Goal: Task Accomplishment & Management: Manage account settings

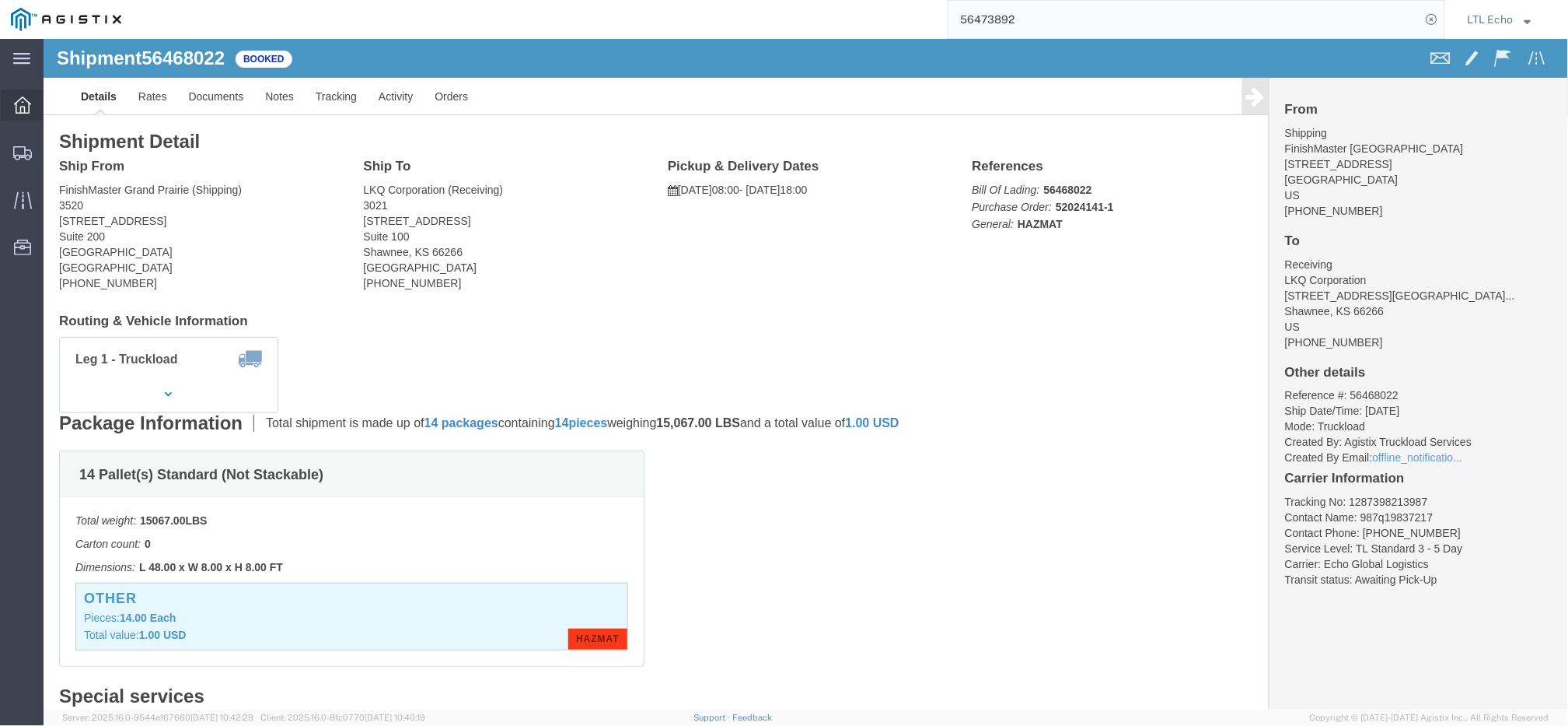
drag, startPoint x: 23, startPoint y: 100, endPoint x: 13, endPoint y: 2, distance: 98.5
click at [23, 100] on icon at bounding box center [23, 105] width 17 height 17
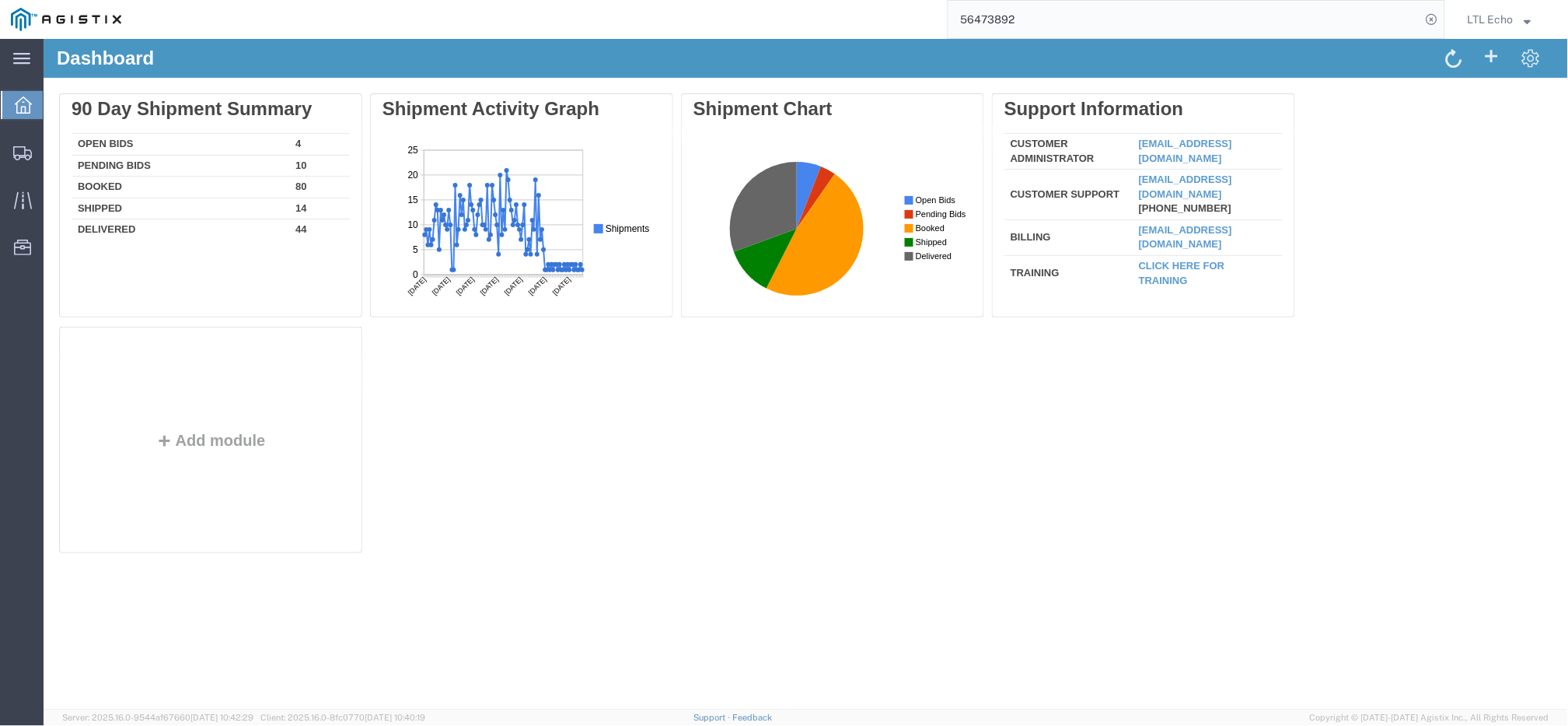
drag, startPoint x: 1116, startPoint y: 19, endPoint x: 628, endPoint y: 13, distance: 488.0
click at [633, 13] on div "56473892" at bounding box center [788, 20] width 1313 height 39
paste input "6030"
type input "56476030"
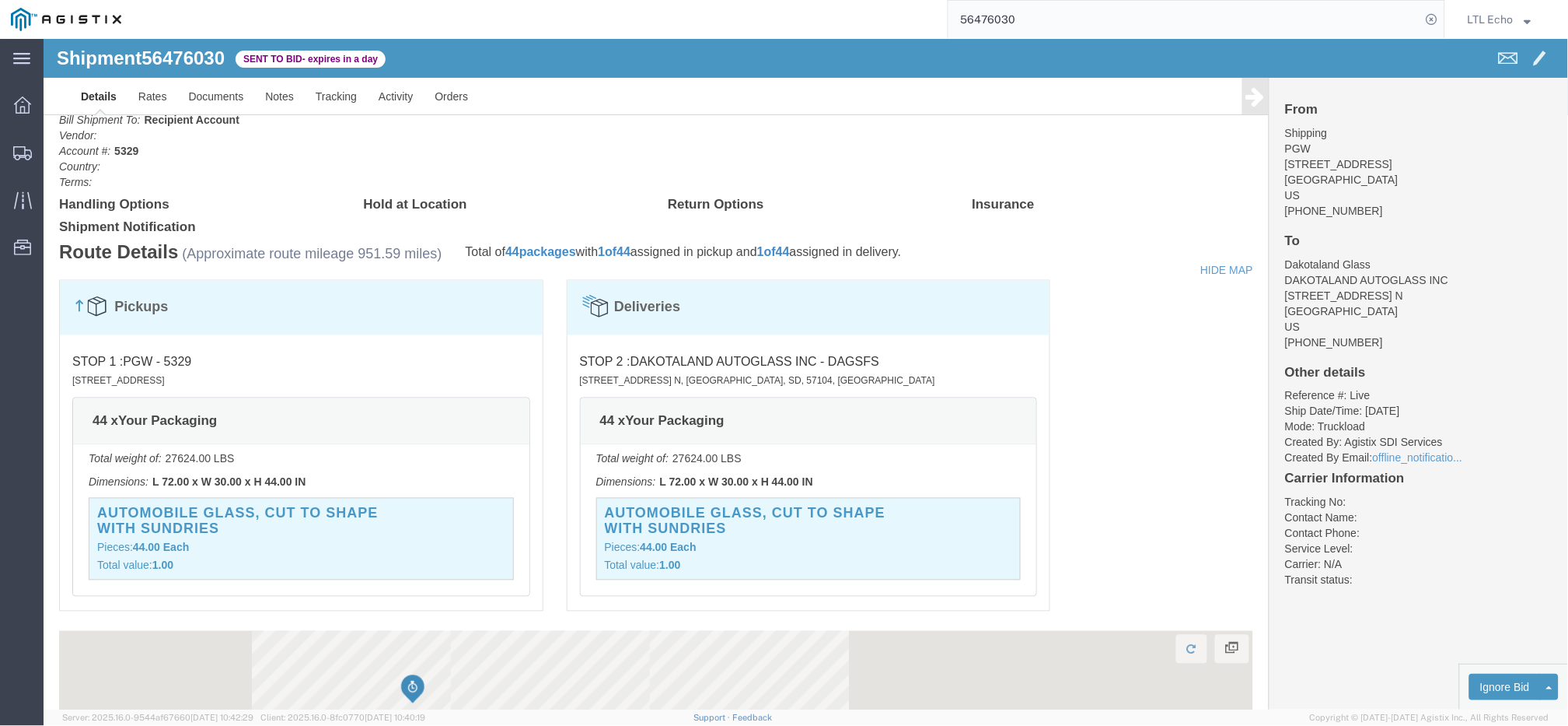
scroll to position [681, 0]
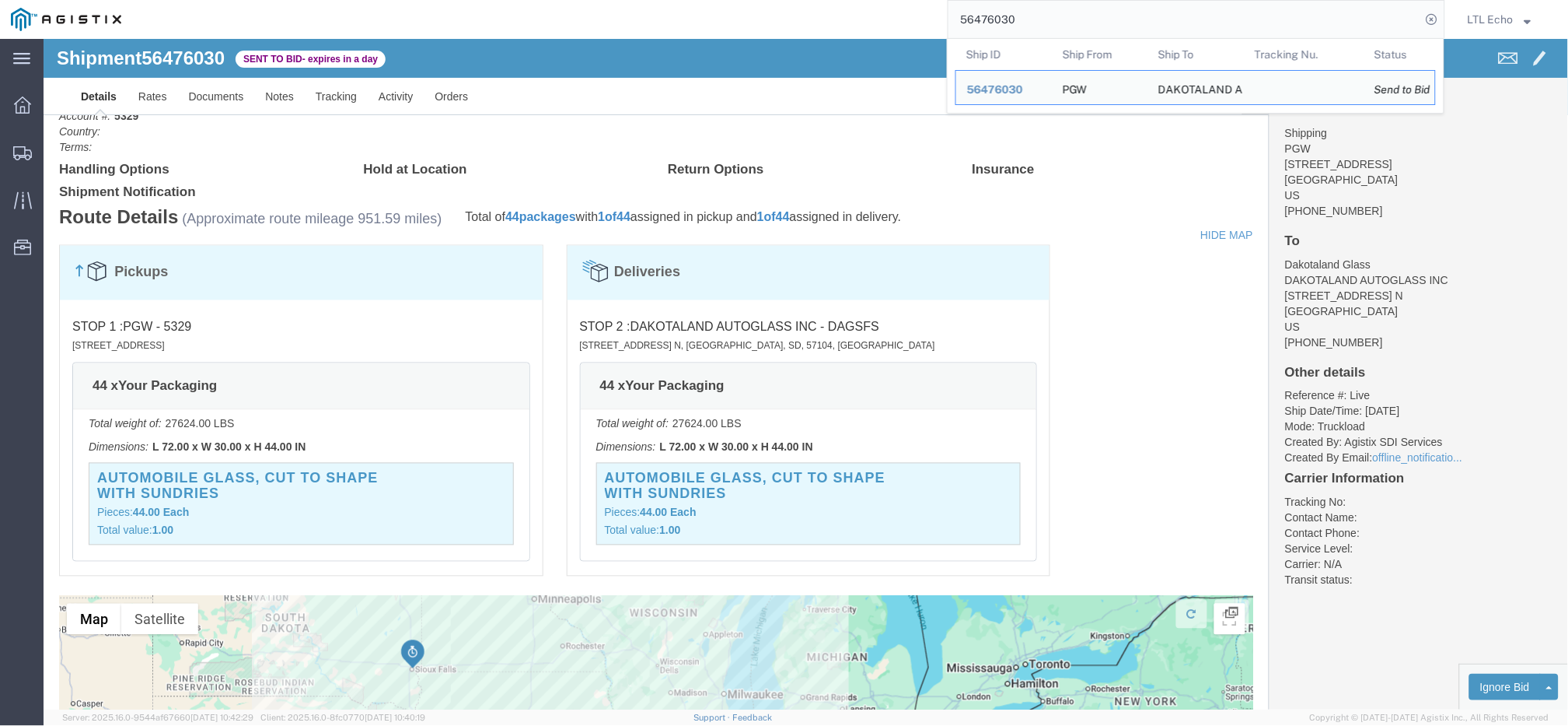
drag, startPoint x: 1024, startPoint y: 21, endPoint x: 783, endPoint y: 31, distance: 241.2
click at [783, 31] on div "56476030 Ship ID Ship From Ship To Tracking Nu. Status Ship ID 56476030 Ship Fr…" at bounding box center [788, 20] width 1313 height 39
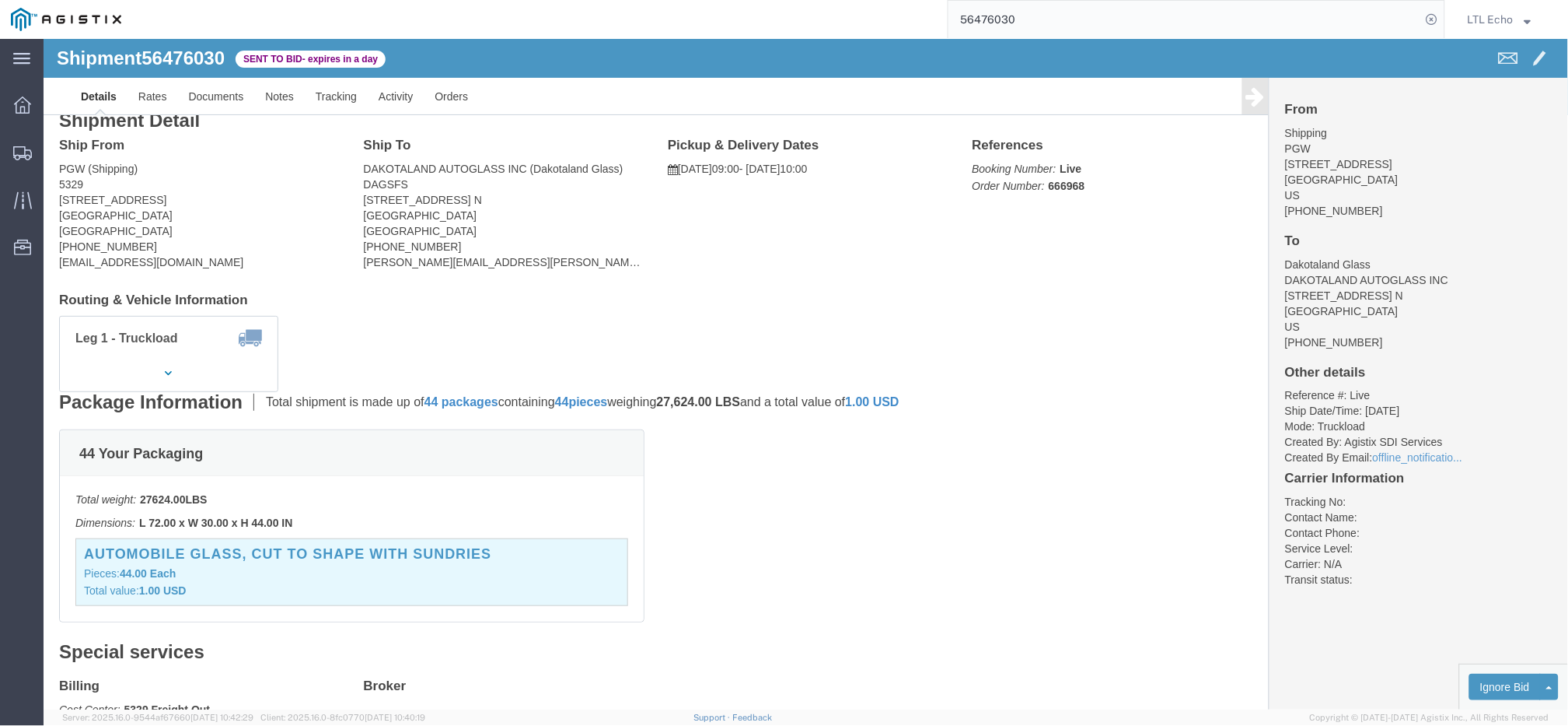
scroll to position [0, 0]
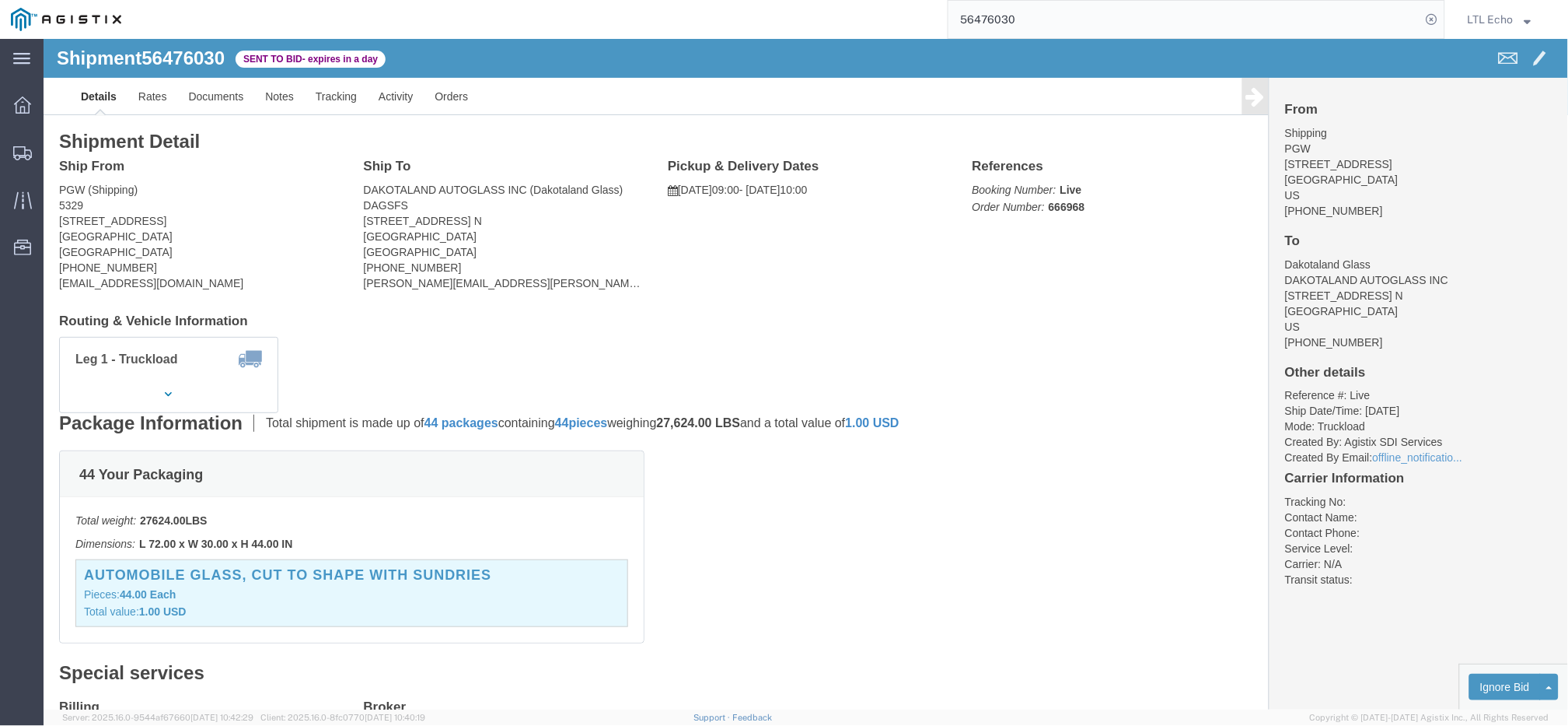
click address "PGW (Shipping) [STREET_ADDRESS] [PHONE_NUMBER] [EMAIL_ADDRESS][DOMAIN_NAME]"
copy address "45601"
click address "DAKOTALAND AUTOGLASS INC (Dakotaland Glass) DAGSFS [STREET_ADDRESS] [GEOGRAPHIC…"
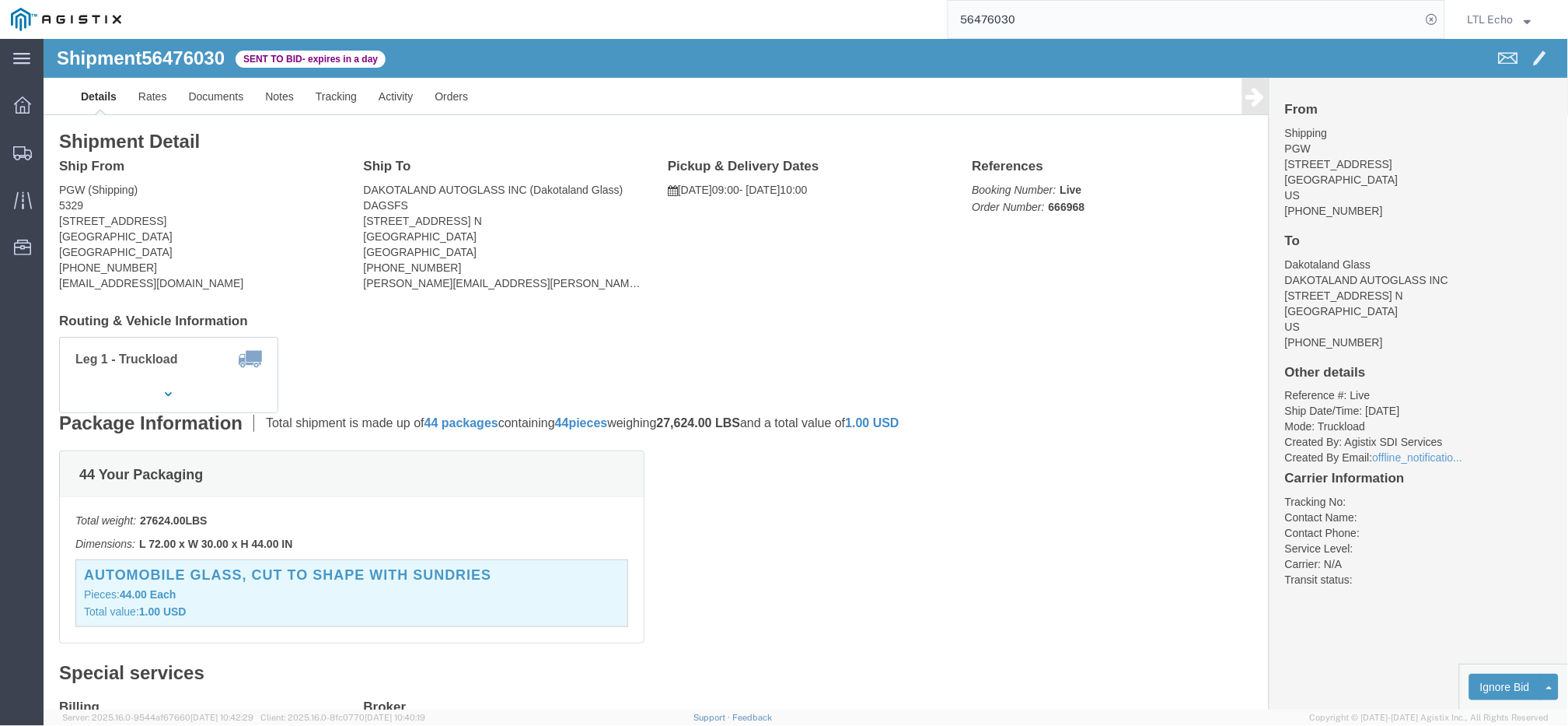
copy address "57104"
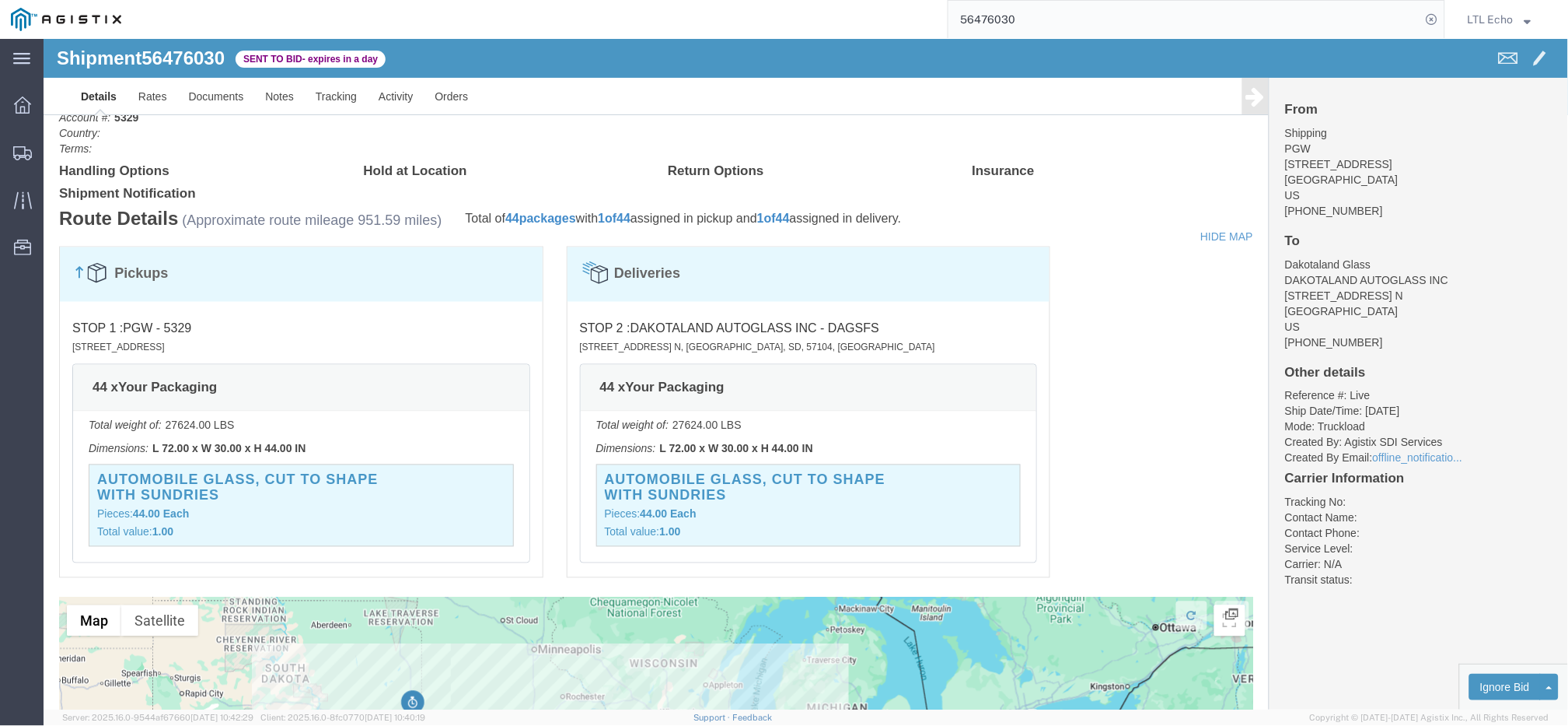
scroll to position [681, 0]
click link "Enter / Modify Bid"
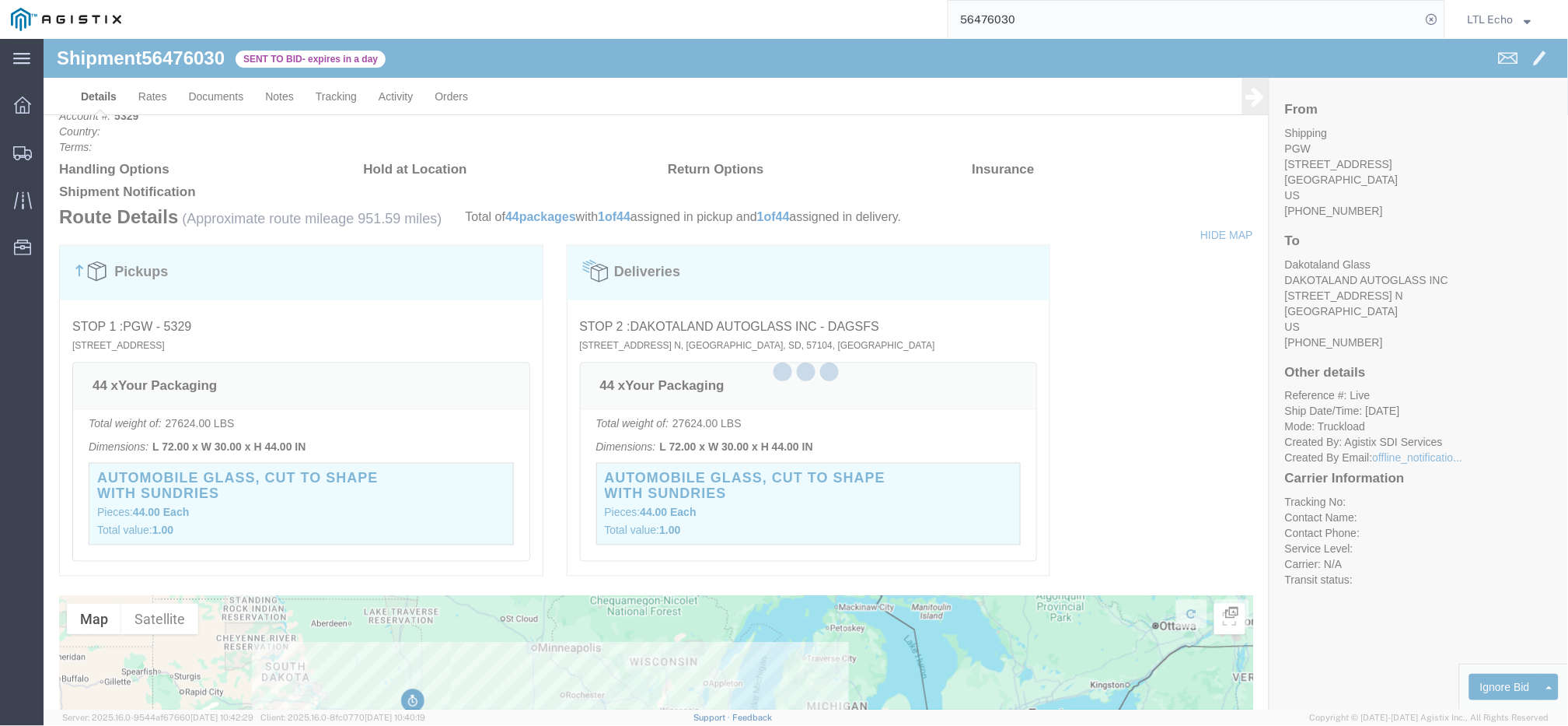
select select "4622"
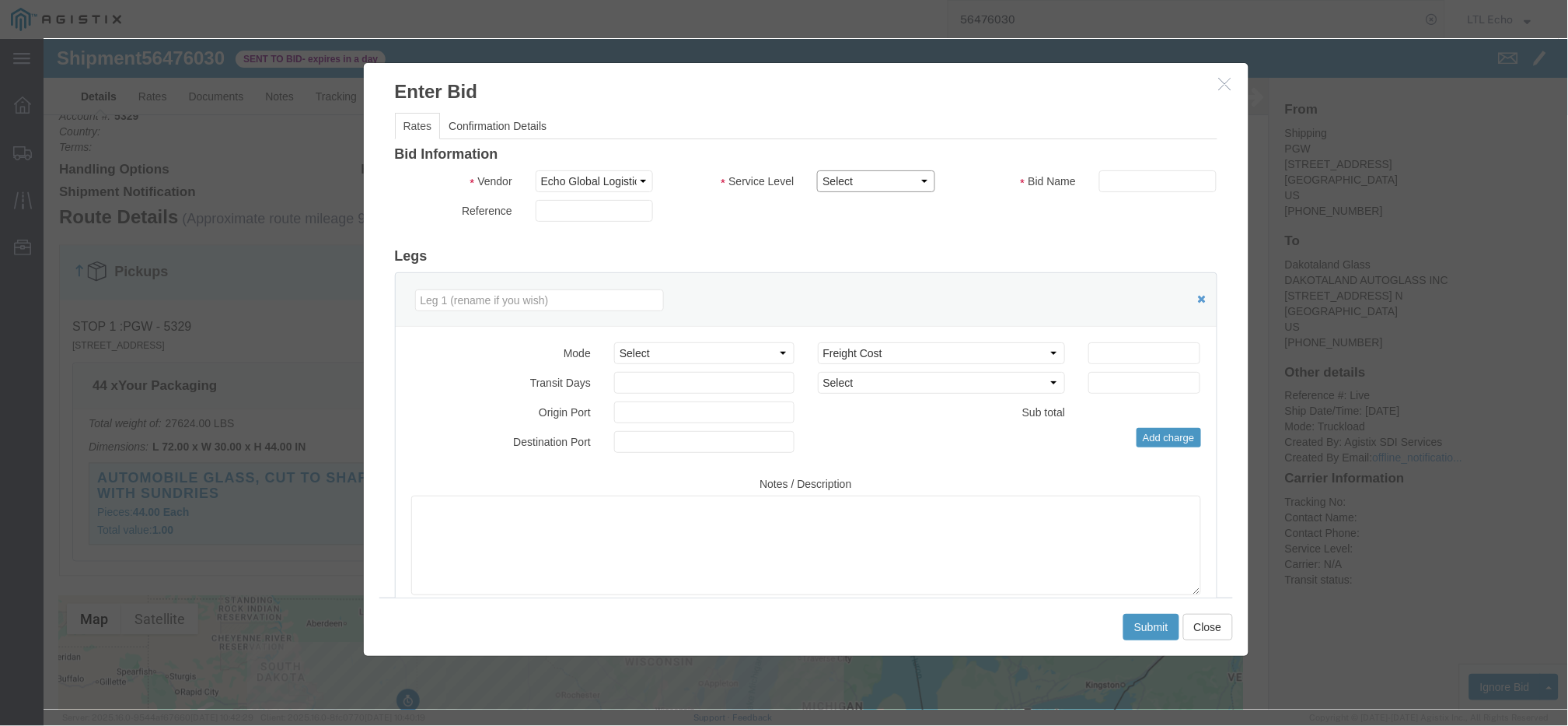
click select "Select Guaranteed Next Day LTL Standard 3-5 Day Rail TL Standard 3 - 5 Day"
select select "13989"
click select "Select Guaranteed Next Day LTL Standard 3-5 Day Rail TL Standard 3 - 5 Day"
click input "text"
type input "56476030"
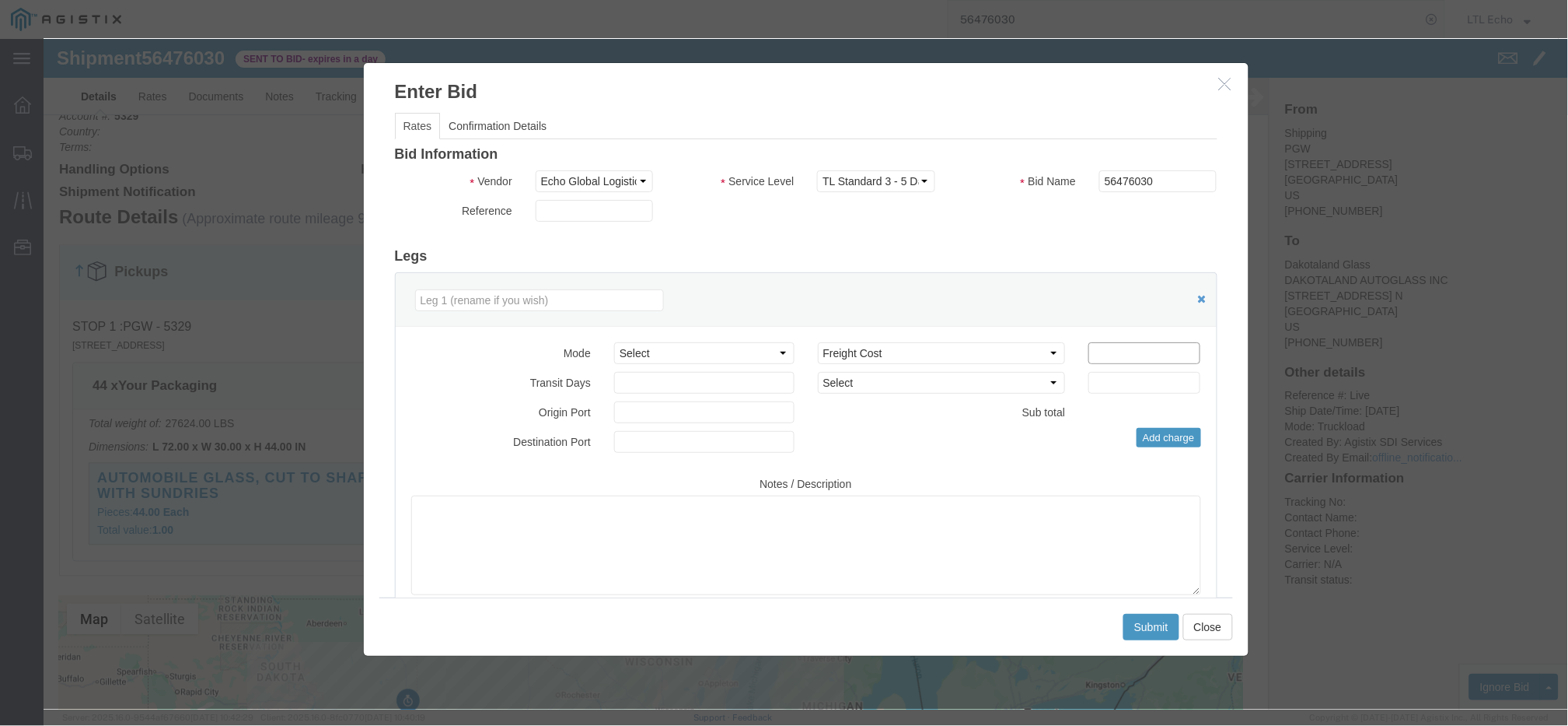
click input "number"
type input "2425"
click button "Submit"
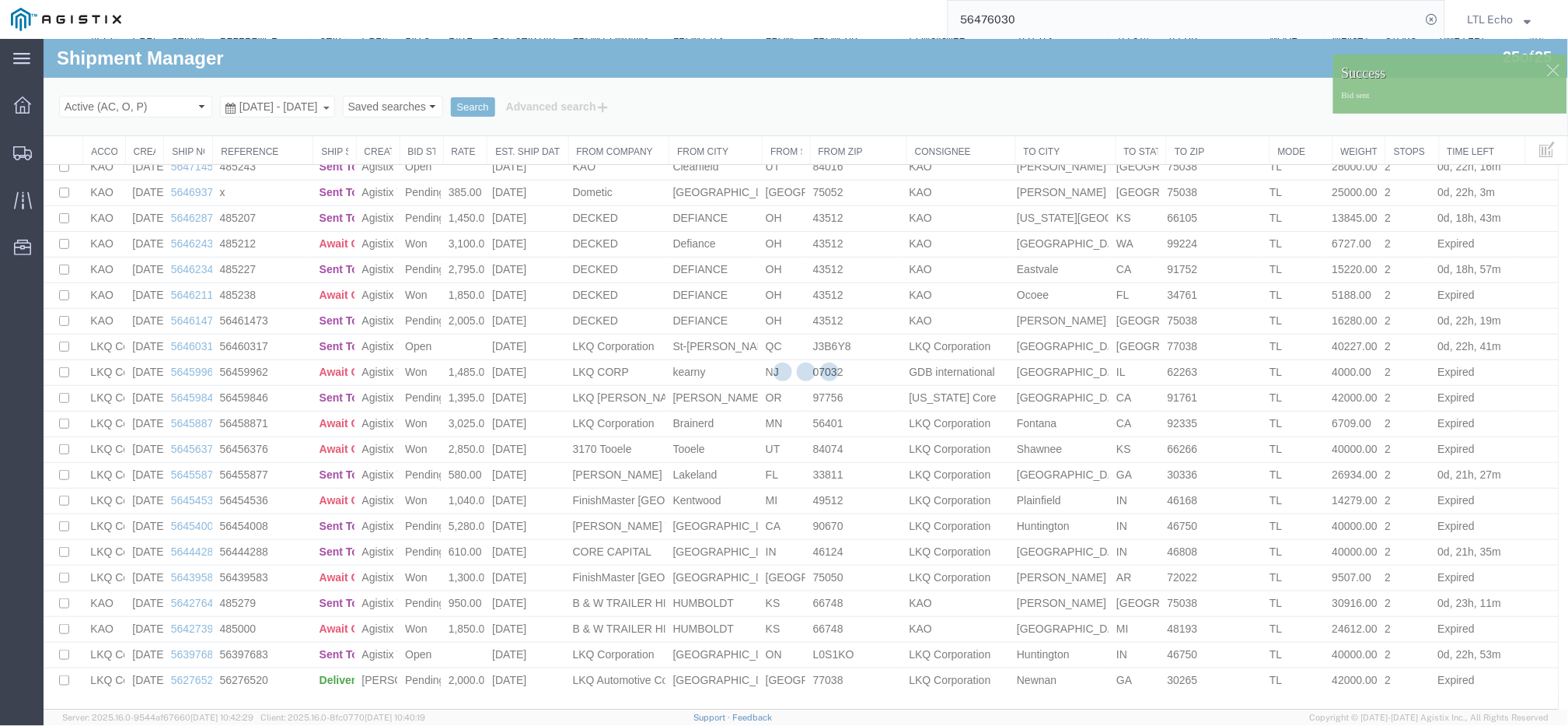
scroll to position [118, 0]
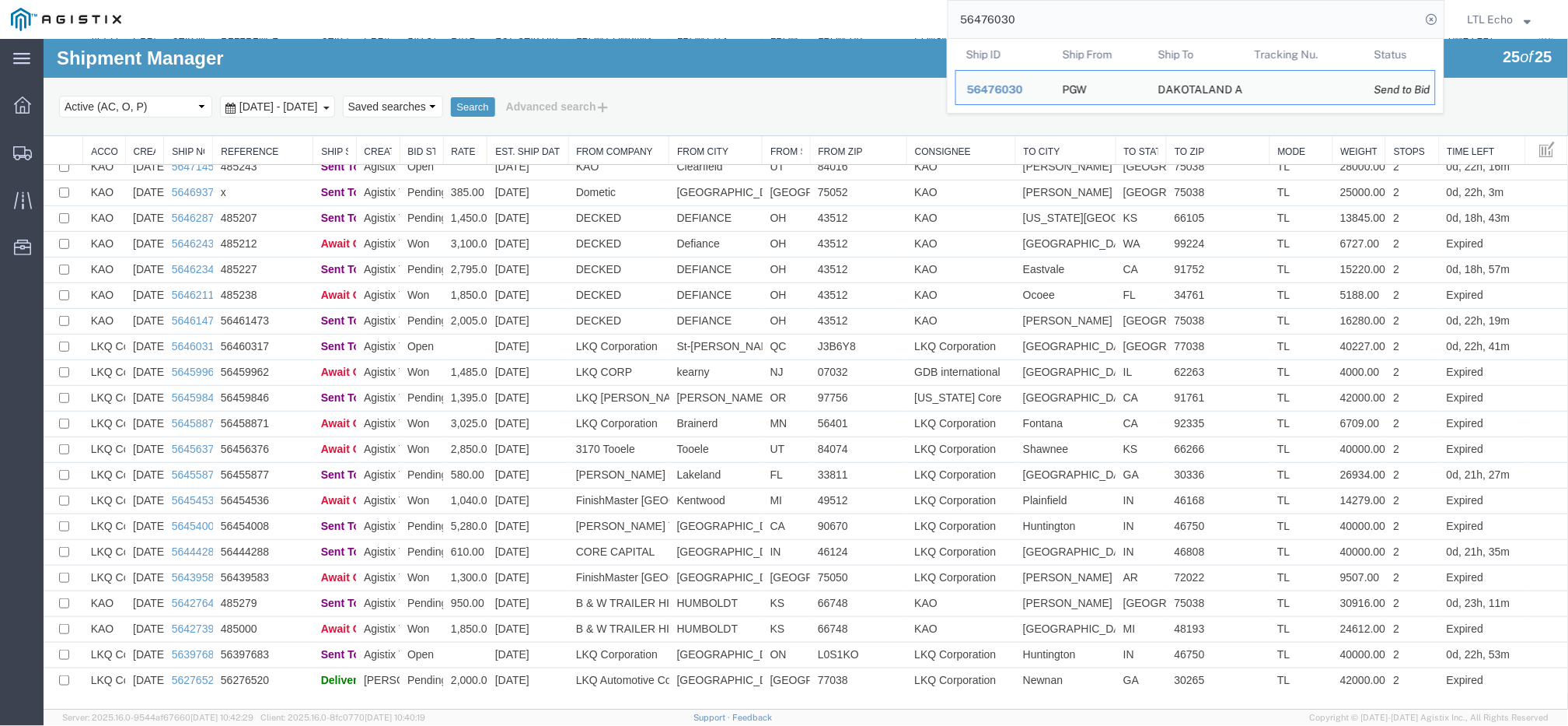
drag, startPoint x: 1035, startPoint y: 21, endPoint x: 695, endPoint y: 22, distance: 340.0
click at [695, 22] on div "56476030 Ship ID Ship From Ship To Tracking Nu. Status Ship ID 56476030 Ship Fr…" at bounding box center [788, 20] width 1313 height 39
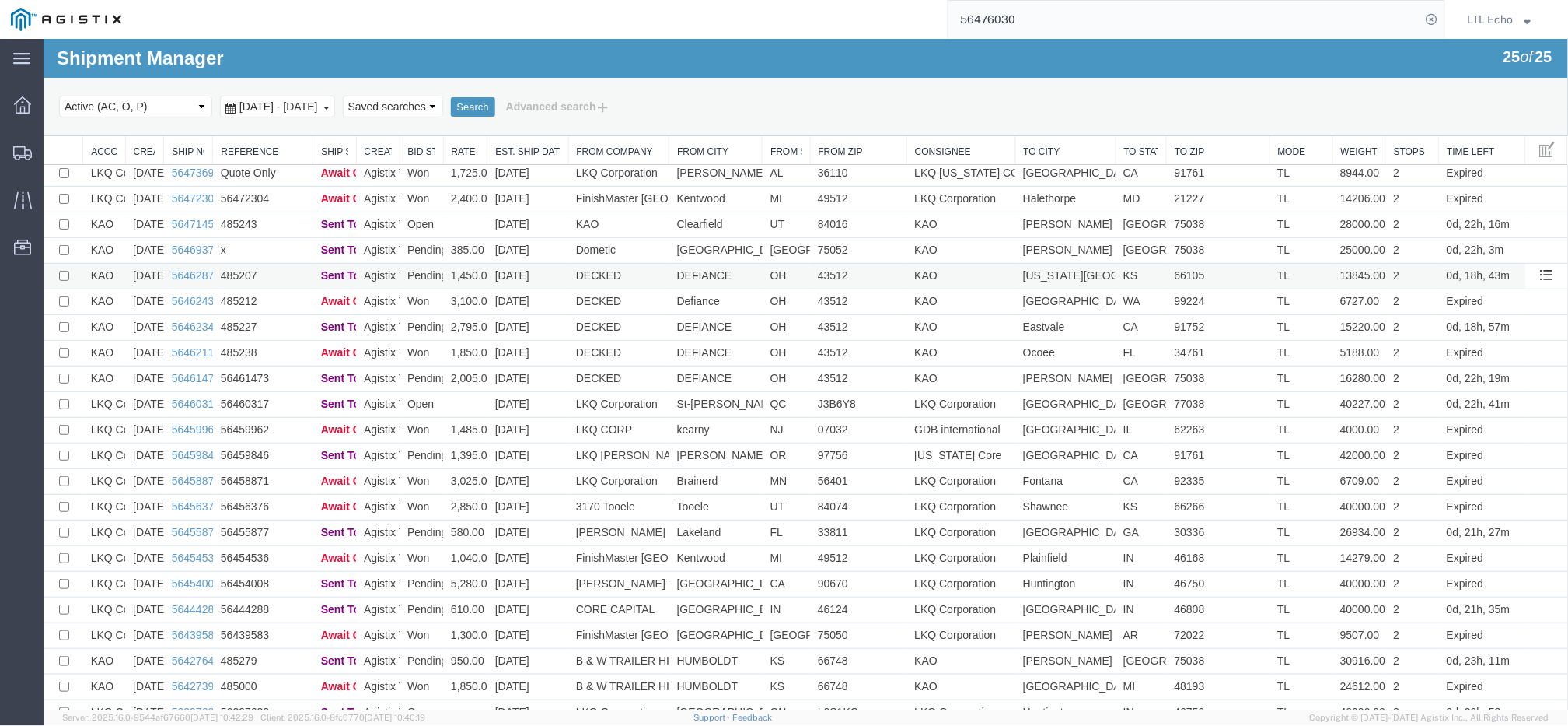
scroll to position [0, 0]
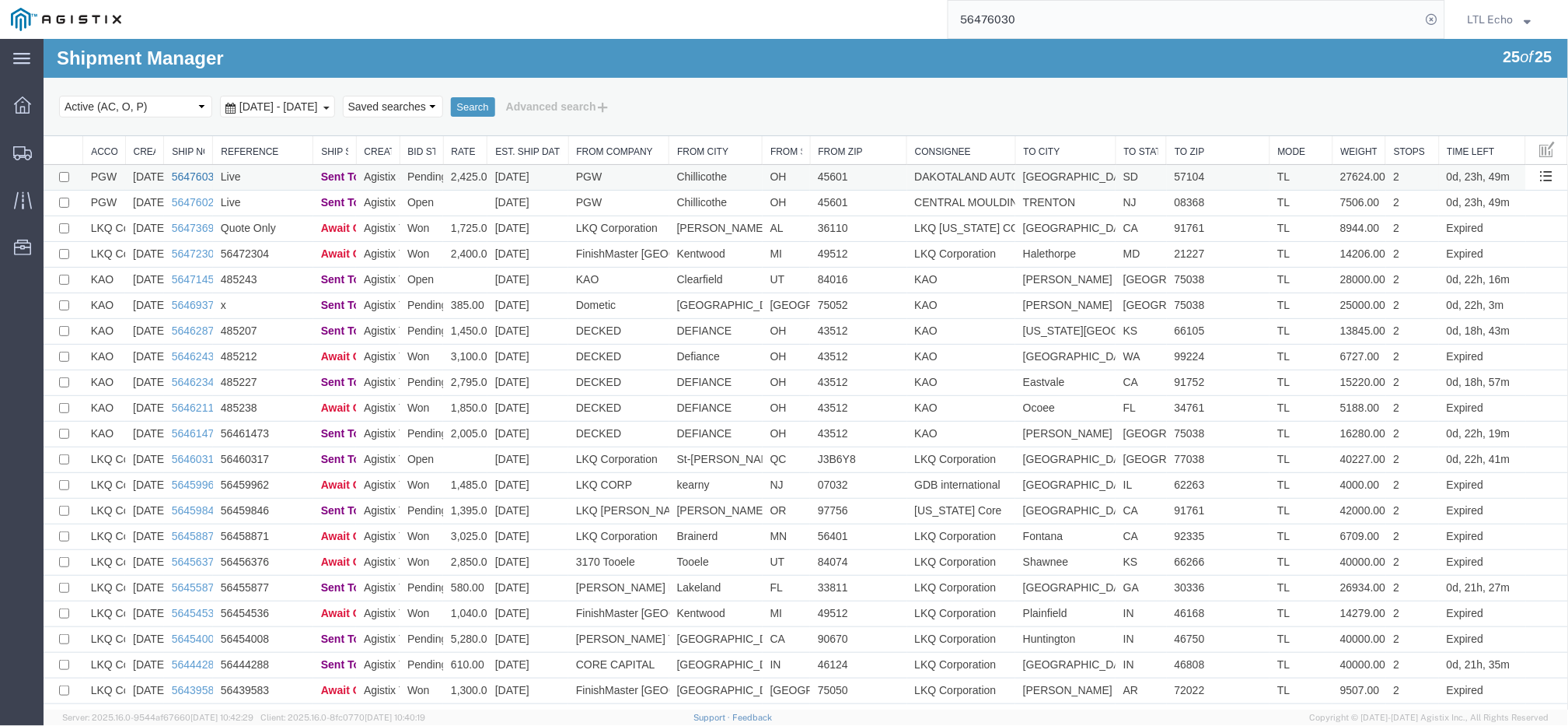
drag, startPoint x: 181, startPoint y: 171, endPoint x: 199, endPoint y: 47, distance: 125.3
click at [181, 171] on link "56476030" at bounding box center [196, 176] width 48 height 13
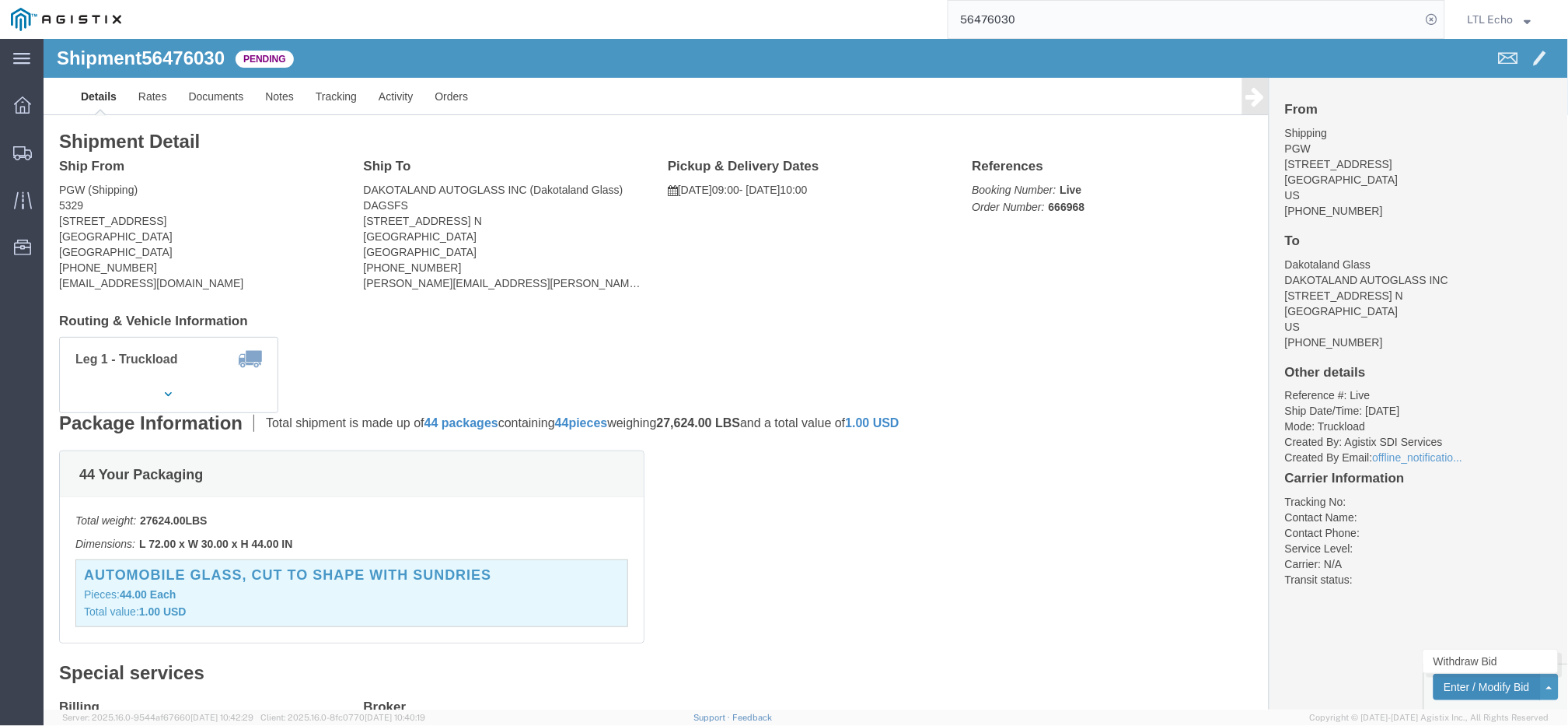
click button "Enter / Modify Bid"
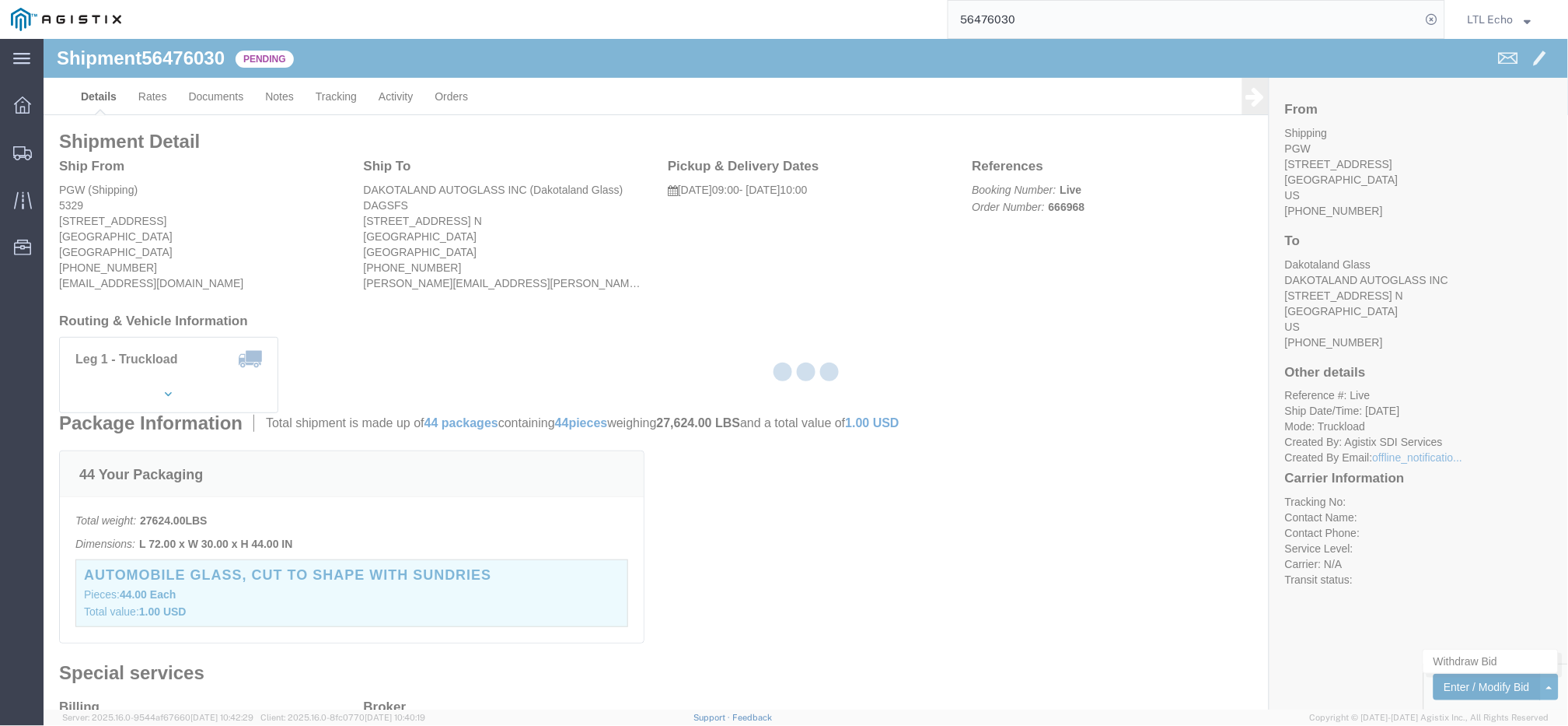
select select "4622"
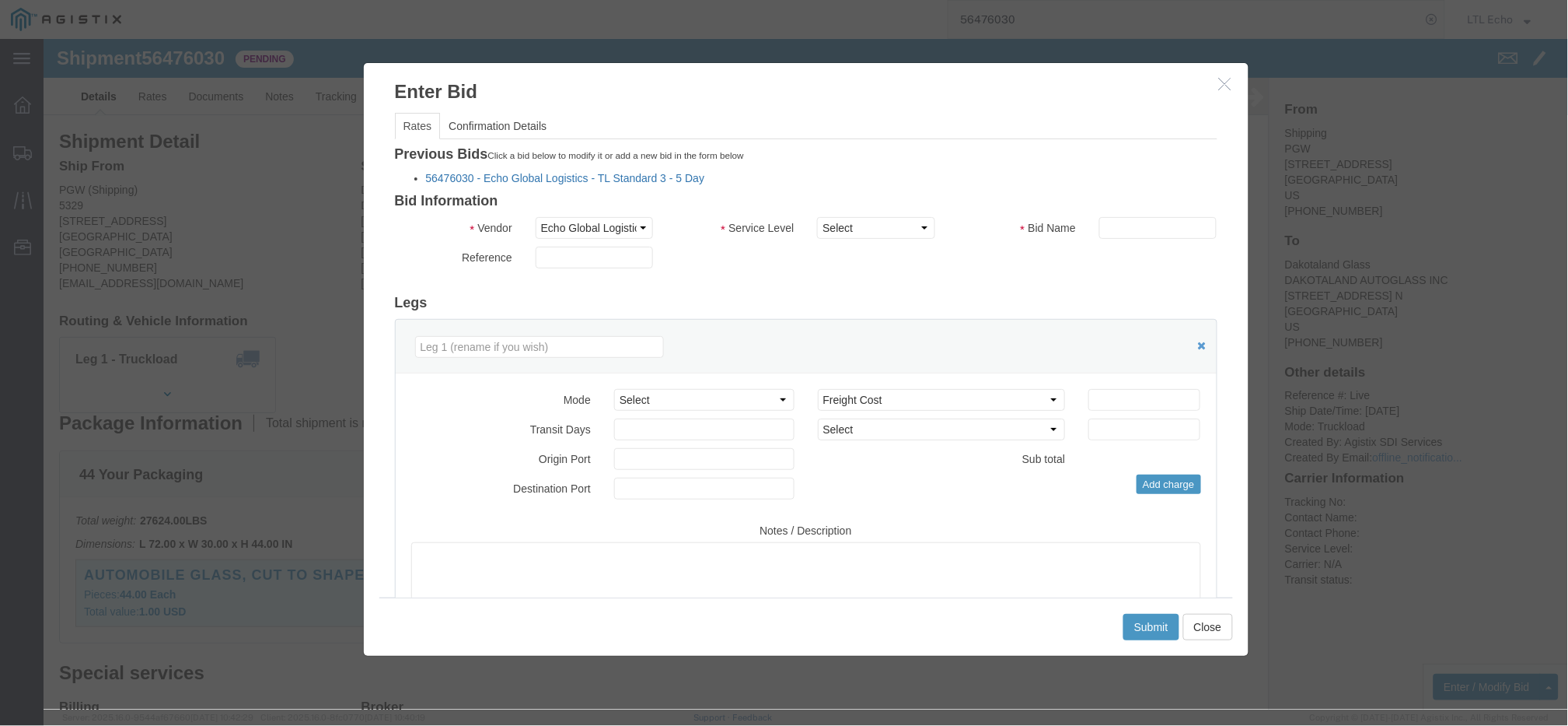
click link "56476030 - Echo Global Logistics - TL Standard 3 - 5 Day"
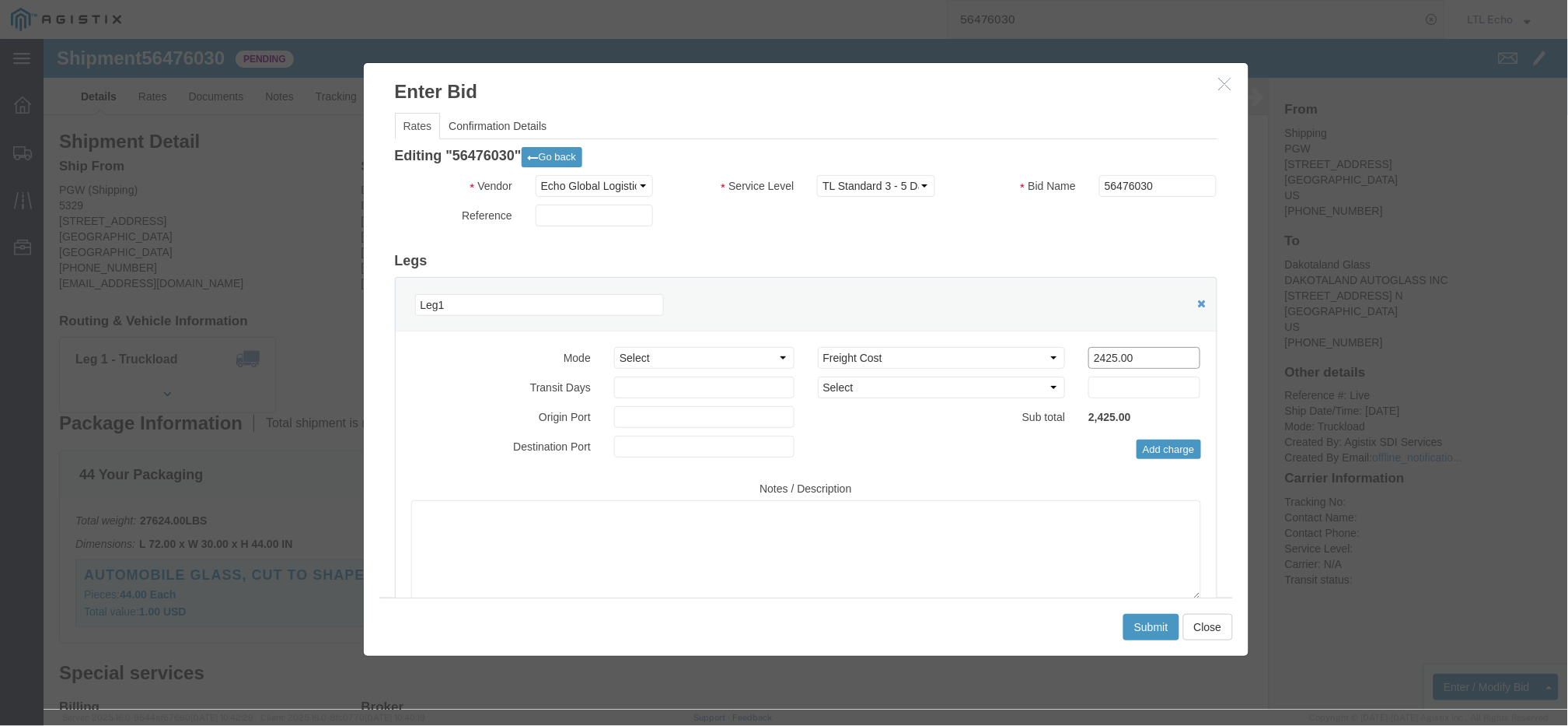
drag, startPoint x: 1109, startPoint y: 311, endPoint x: 981, endPoint y: 328, distance: 129.1
click div "Select 2 Day Service 3 Axle Winch Truck 3 to 5 Day Service 96L Domestic Flat Ra…"
type input "2395"
click button "Submit"
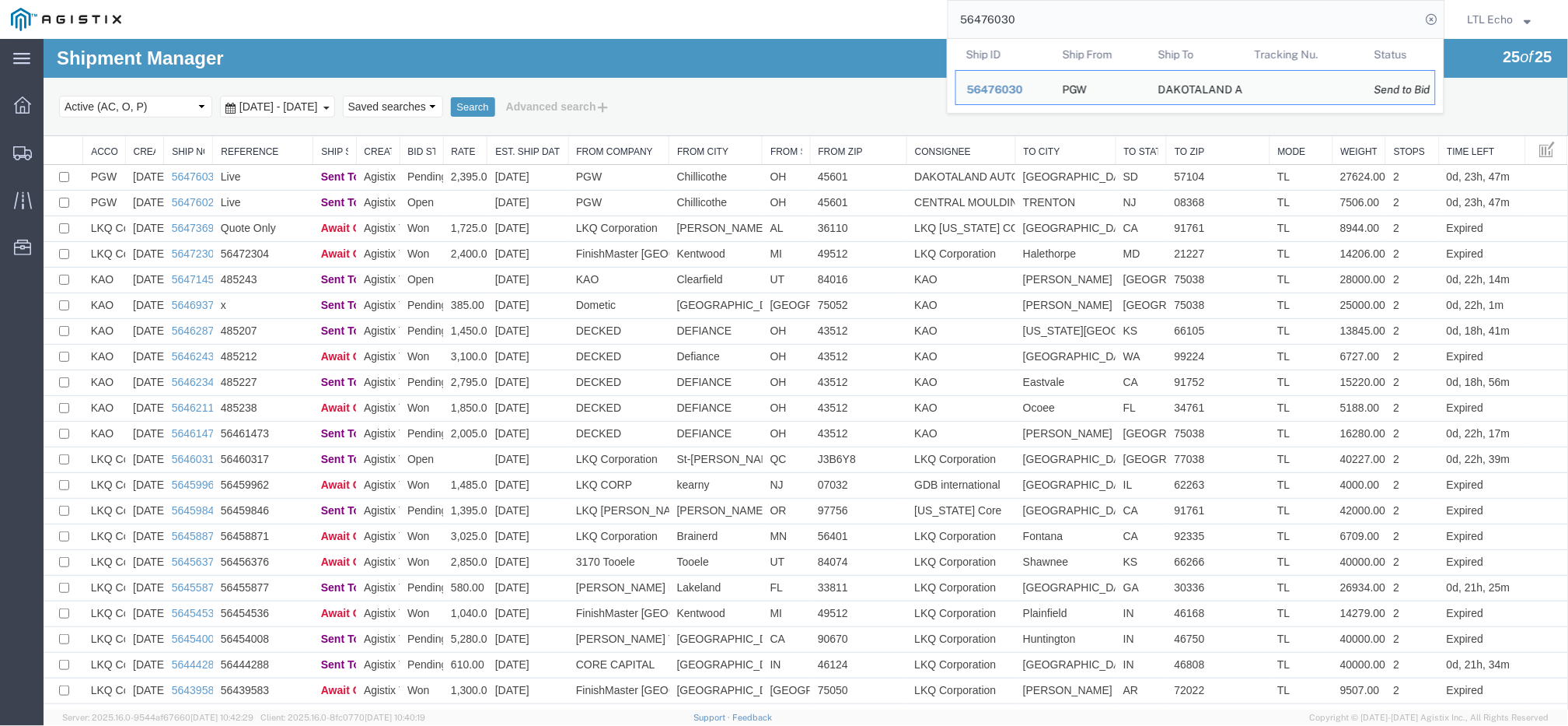
drag, startPoint x: 1124, startPoint y: 26, endPoint x: 662, endPoint y: 29, distance: 462.0
click at [719, 34] on div "56476030 Ship ID Ship From Ship To Tracking Nu. Status Ship ID 56476030 Ship Fr…" at bounding box center [788, 20] width 1313 height 39
paste input "25"
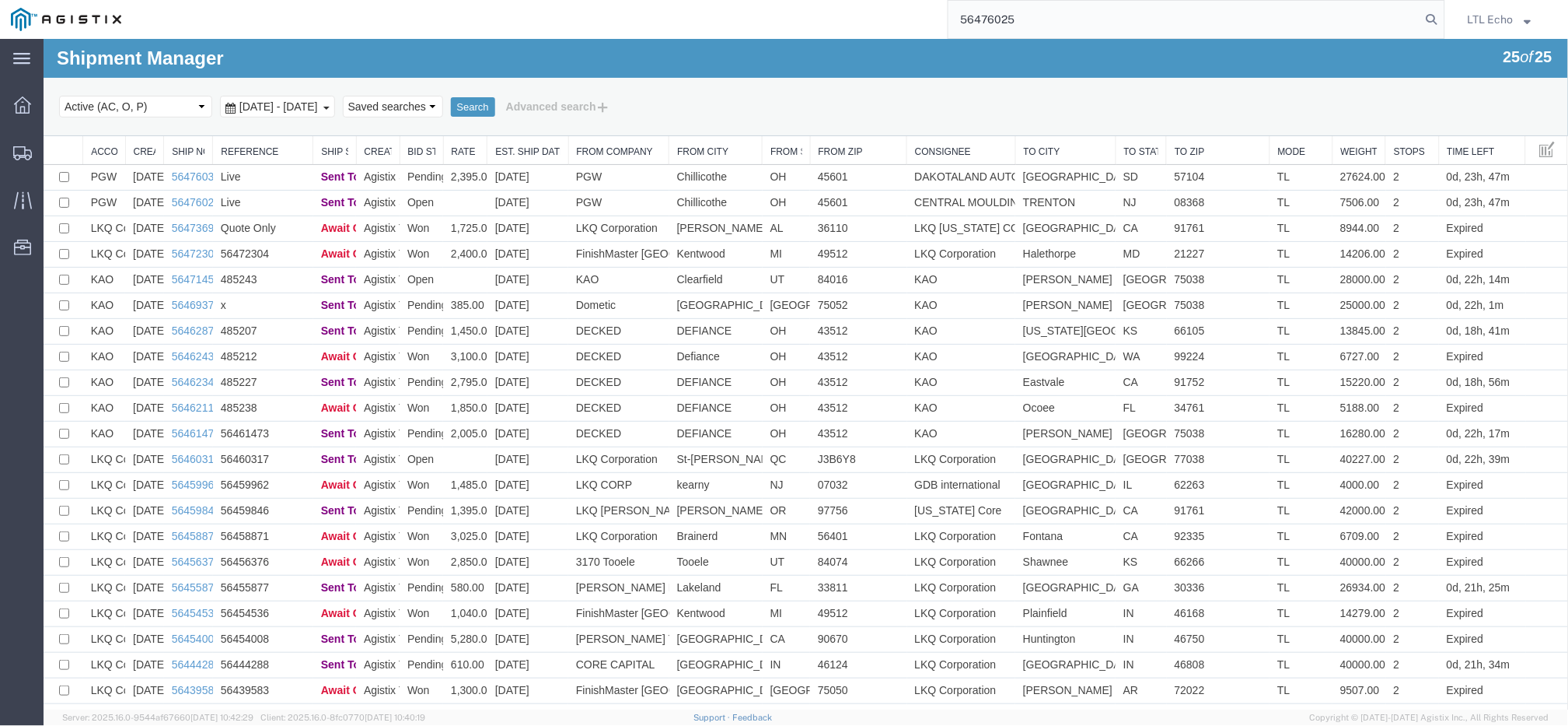
type input "56476025"
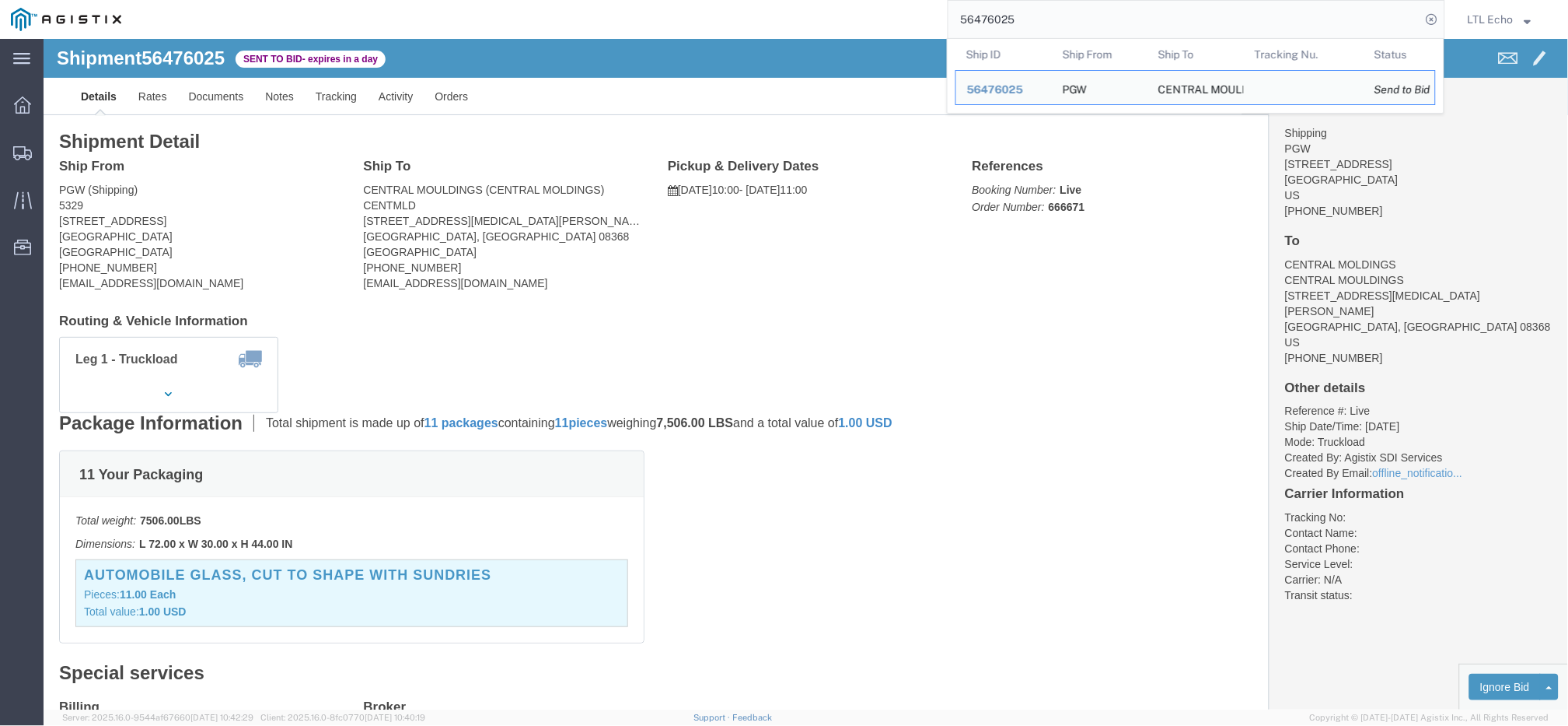
click address "CENTRAL MOULDINGS (CENTRAL MOLDINGS) CENTMLD [STREET_ADDRESS][MEDICAL_DATA][PER…"
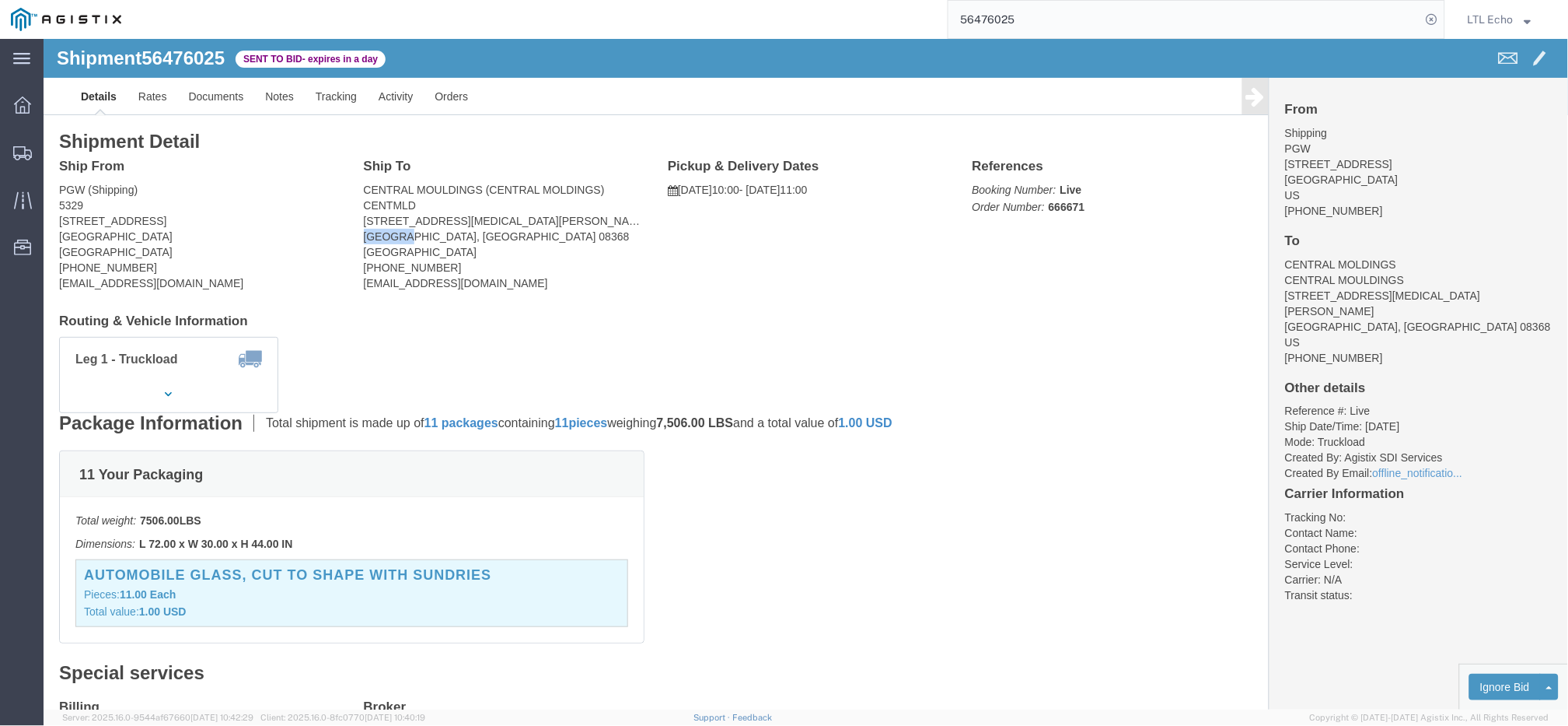
copy address "TRENTON"
click address "PGW (Shipping) [STREET_ADDRESS] [PHONE_NUMBER] [EMAIL_ADDRESS][DOMAIN_NAME]"
copy address "45601"
click address "CENTRAL MOULDINGS (CENTRAL MOLDINGS) CENTMLD [STREET_ADDRESS][MEDICAL_DATA][PER…"
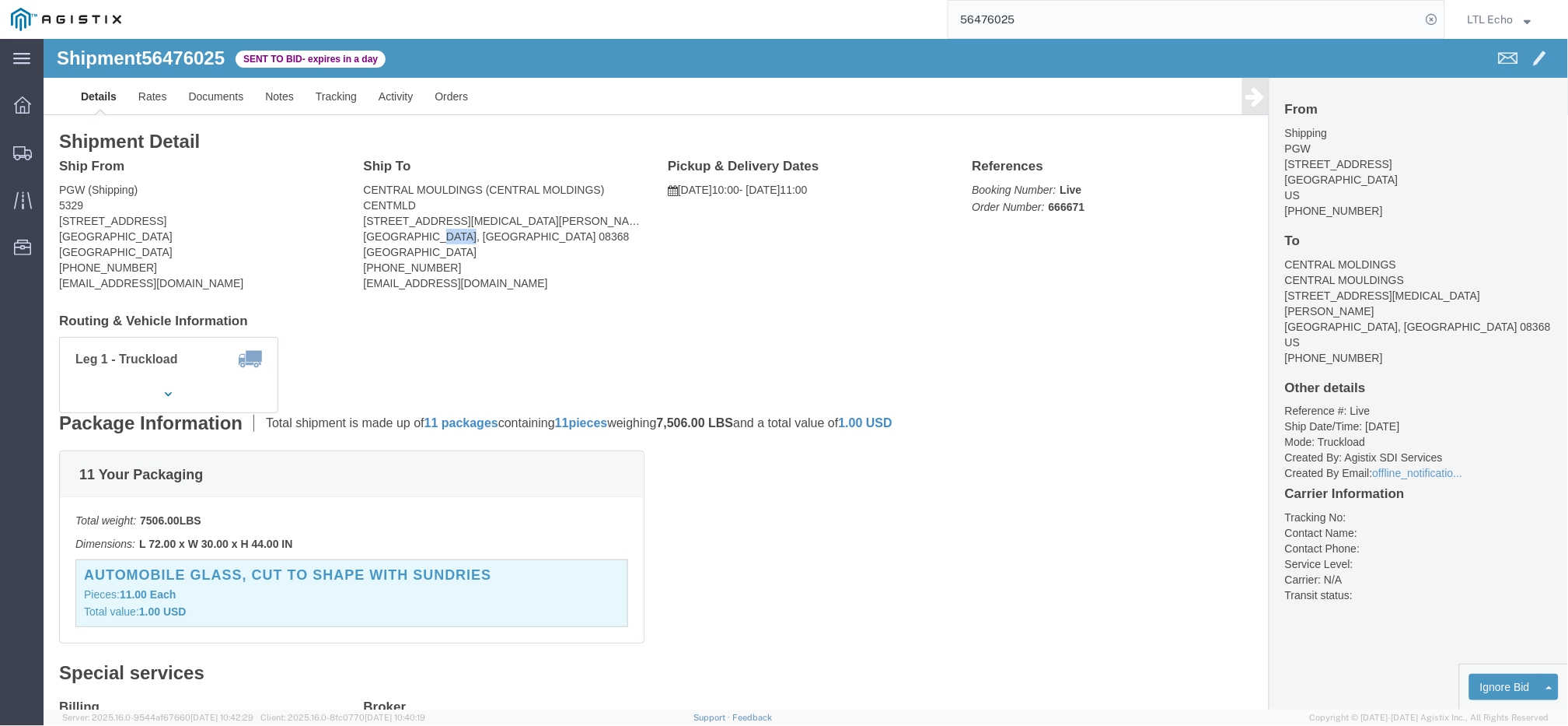
click address "CENTRAL MOULDINGS (CENTRAL MOLDINGS) CENTMLD [STREET_ADDRESS][MEDICAL_DATA][PER…"
copy address "08368"
click address "PGW (Shipping) [STREET_ADDRESS] [PHONE_NUMBER] [EMAIL_ADDRESS][DOMAIN_NAME]"
copy address "45601"
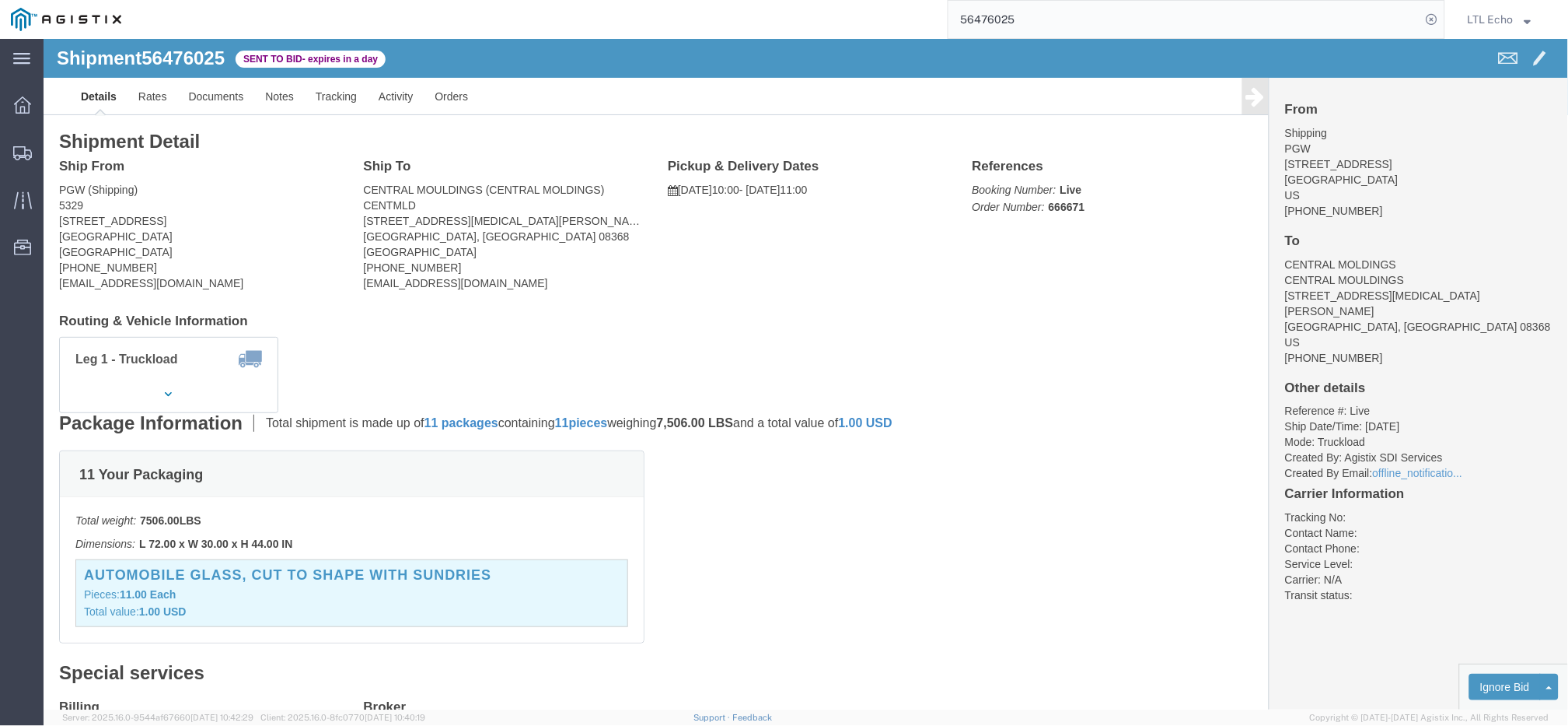
click address "CENTRAL MOULDINGS (CENTRAL MOLDINGS) CENTMLD [STREET_ADDRESS][MEDICAL_DATA][PER…"
copy address "08368"
click address "CENTRAL MOULDINGS (CENTRAL MOLDINGS) CENTMLD [STREET_ADDRESS][MEDICAL_DATA][PER…"
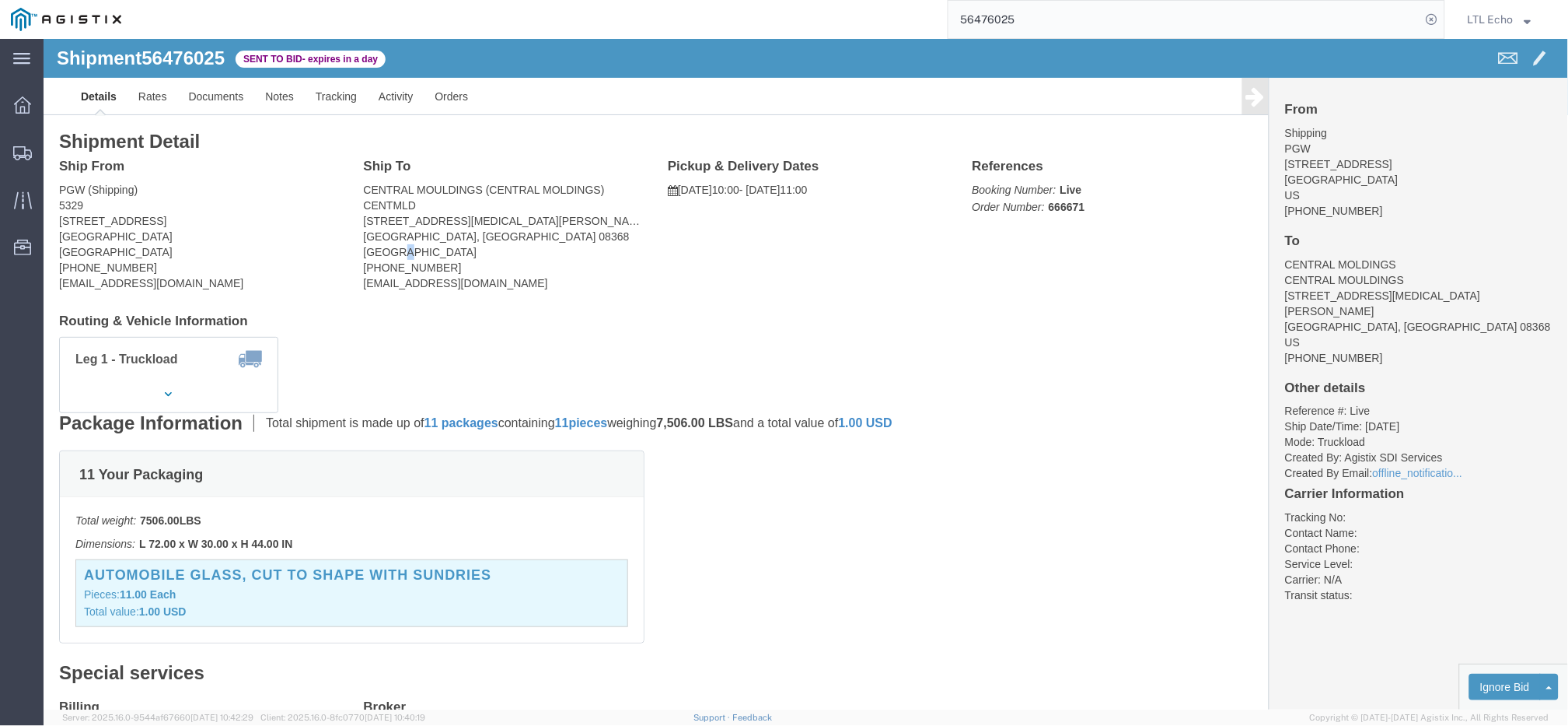
click address "CENTRAL MOULDINGS (CENTRAL MOLDINGS) CENTMLD [STREET_ADDRESS][MEDICAL_DATA][PER…"
copy address "TRENTON"
drag, startPoint x: 495, startPoint y: 217, endPoint x: 466, endPoint y: 190, distance: 39.6
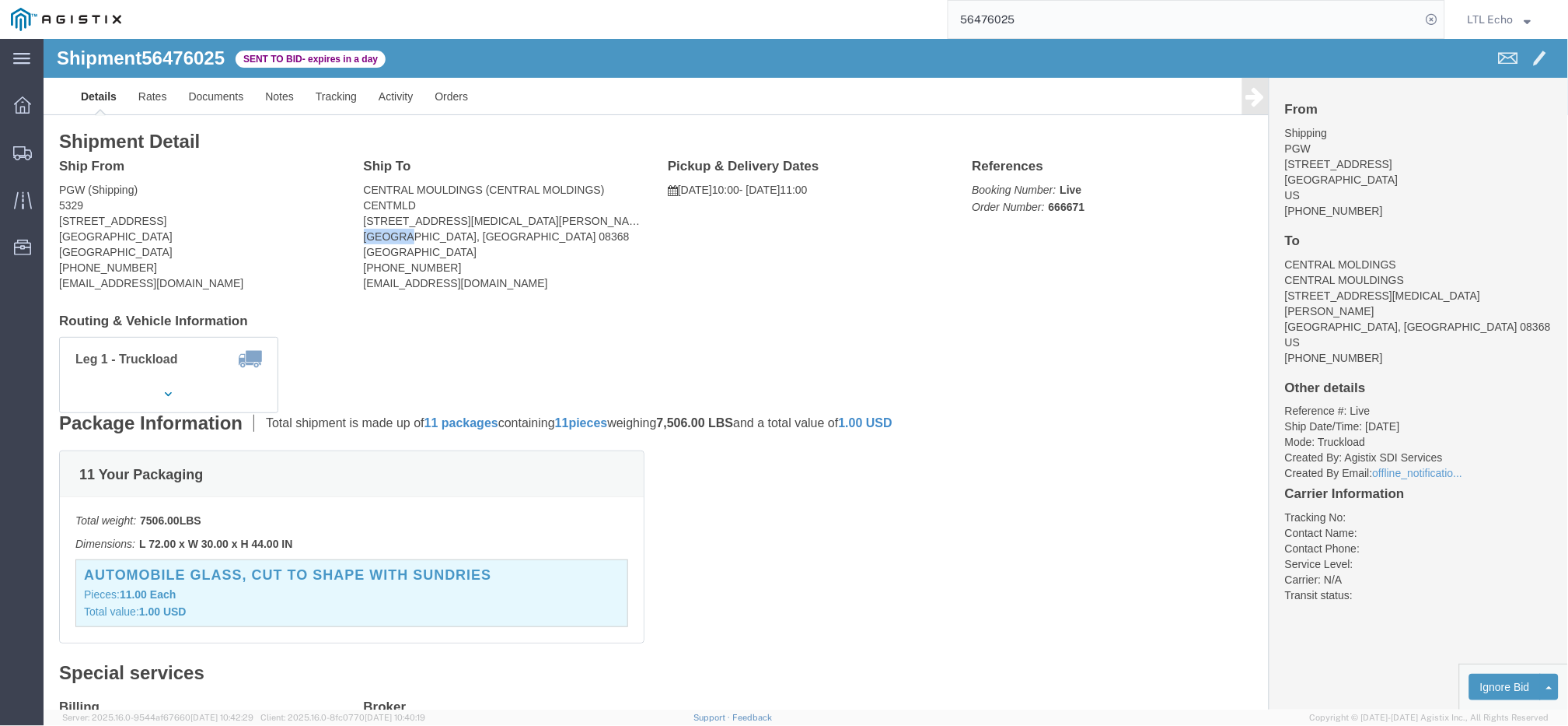
click address "CENTRAL MOULDINGS (CENTRAL MOLDINGS) CENTMLD [STREET_ADDRESS][MEDICAL_DATA][PER…"
drag, startPoint x: 431, startPoint y: 199, endPoint x: 318, endPoint y: 189, distance: 113.4
click address "CENTRAL MOULDINGS (CENTRAL MOLDINGS) CENTMLD [STREET_ADDRESS][MEDICAL_DATA][PER…"
copy address "[STREET_ADDRESS][MEDICAL_DATA][PERSON_NAME]"
click address "PGW (Shipping) [STREET_ADDRESS] [PHONE_NUMBER] [EMAIL_ADDRESS][DOMAIN_NAME]"
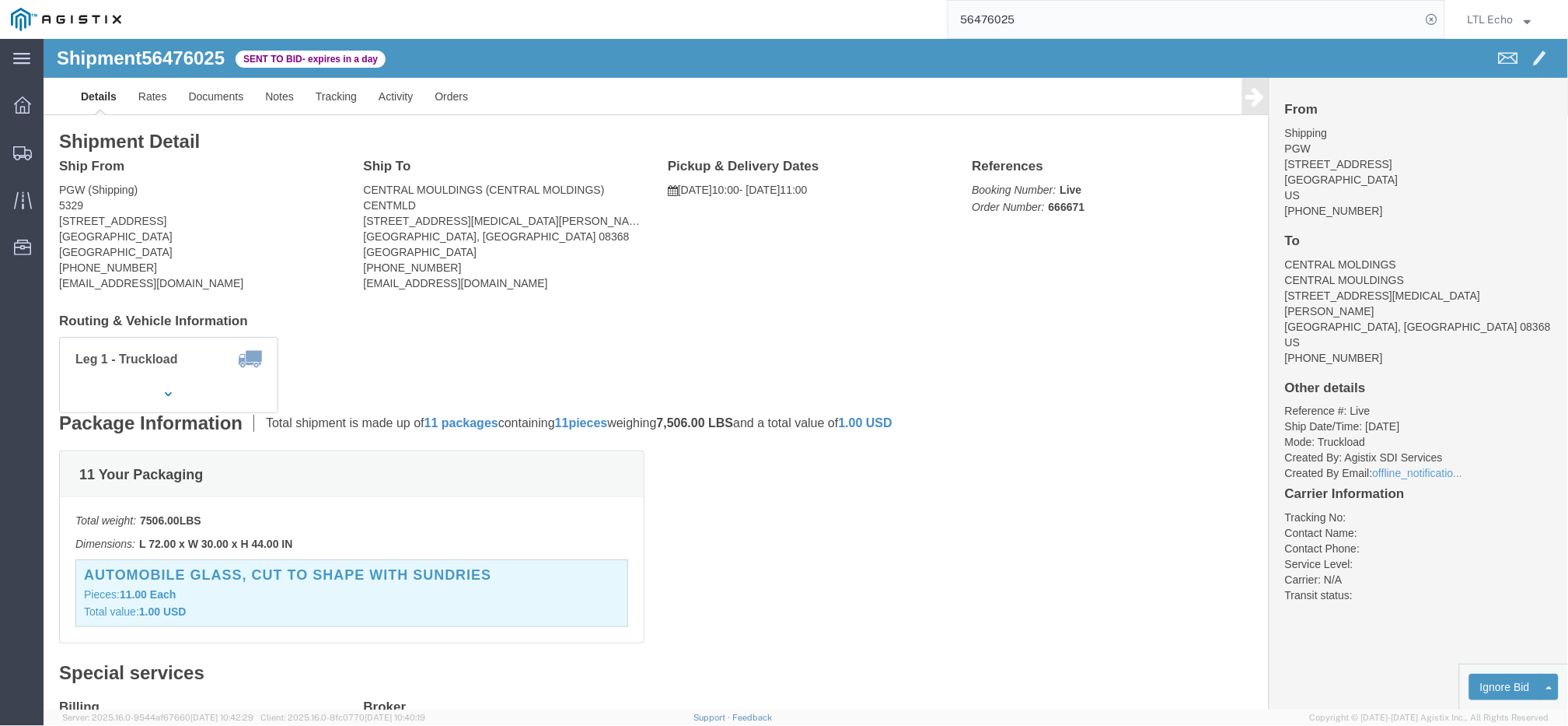
click address "PGW (Shipping) [STREET_ADDRESS] [PHONE_NUMBER] [EMAIL_ADDRESS][DOMAIN_NAME]"
copy address "45601"
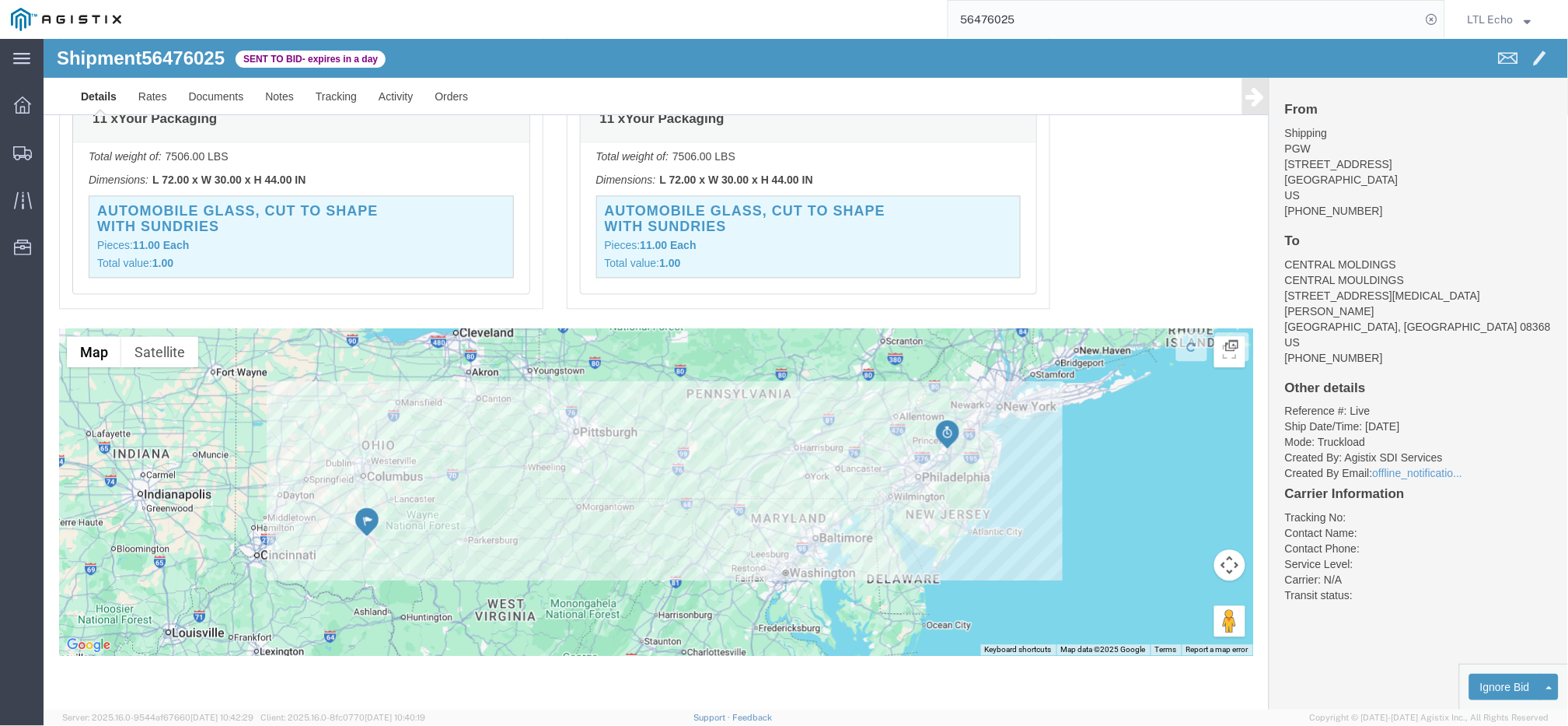
scroll to position [949, 0]
click link "Enter / Modify Bid"
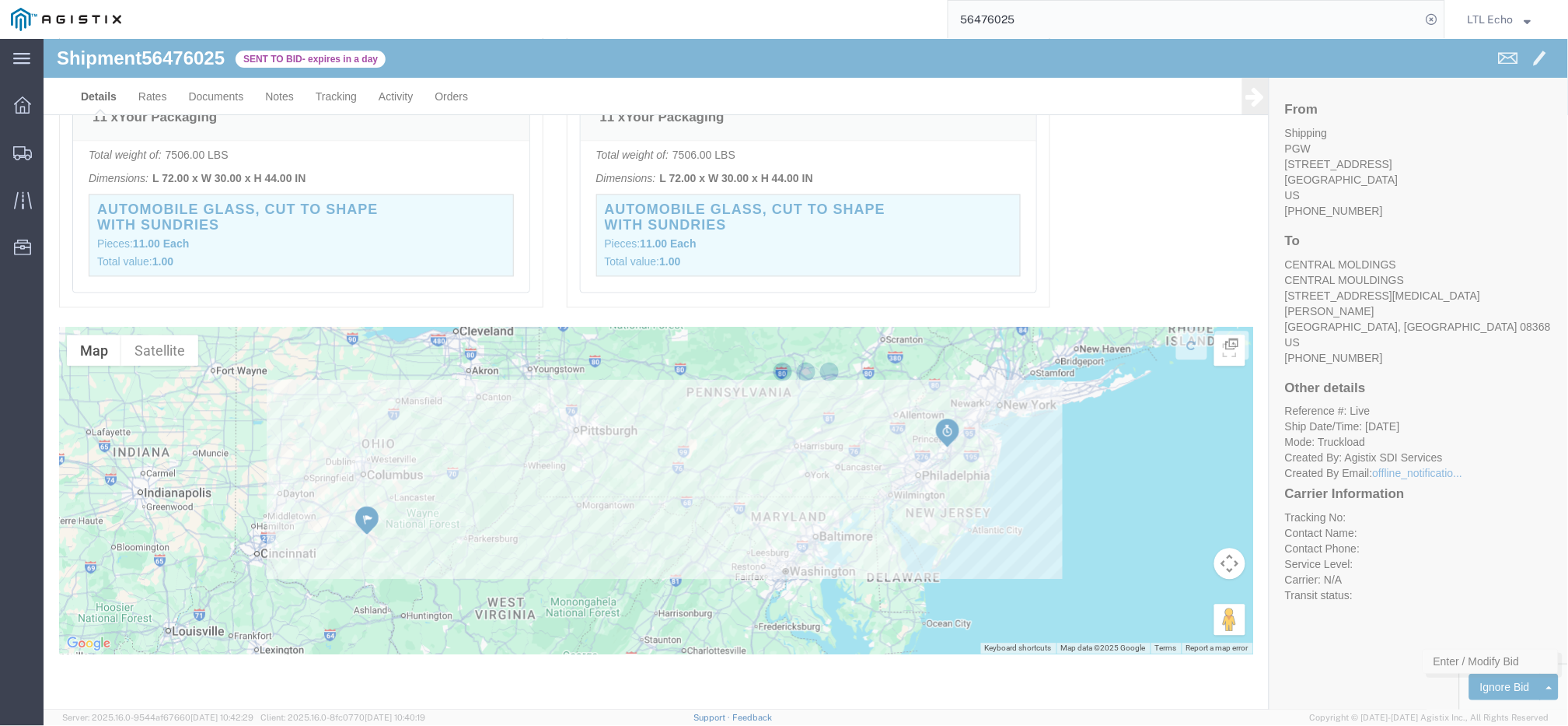
select select "4622"
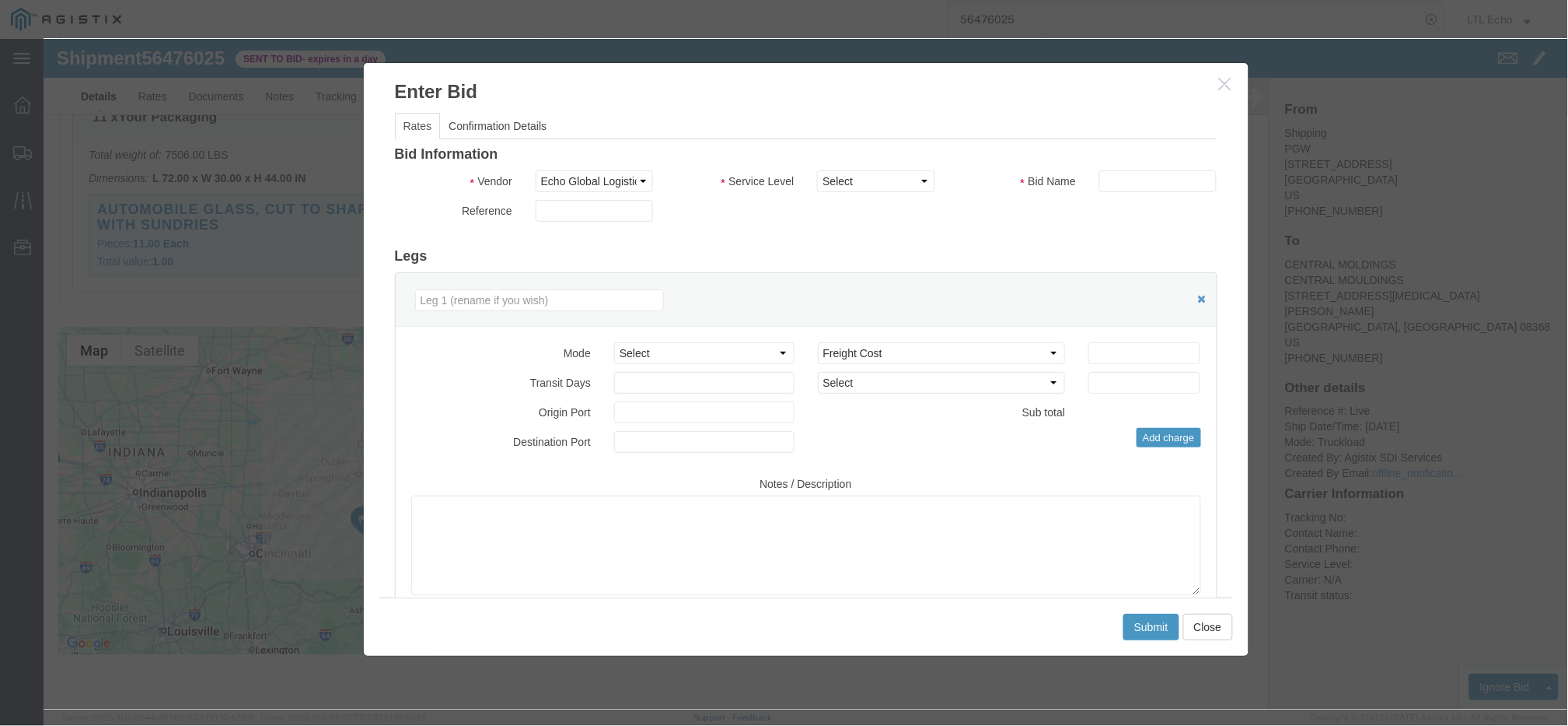
click icon "button"
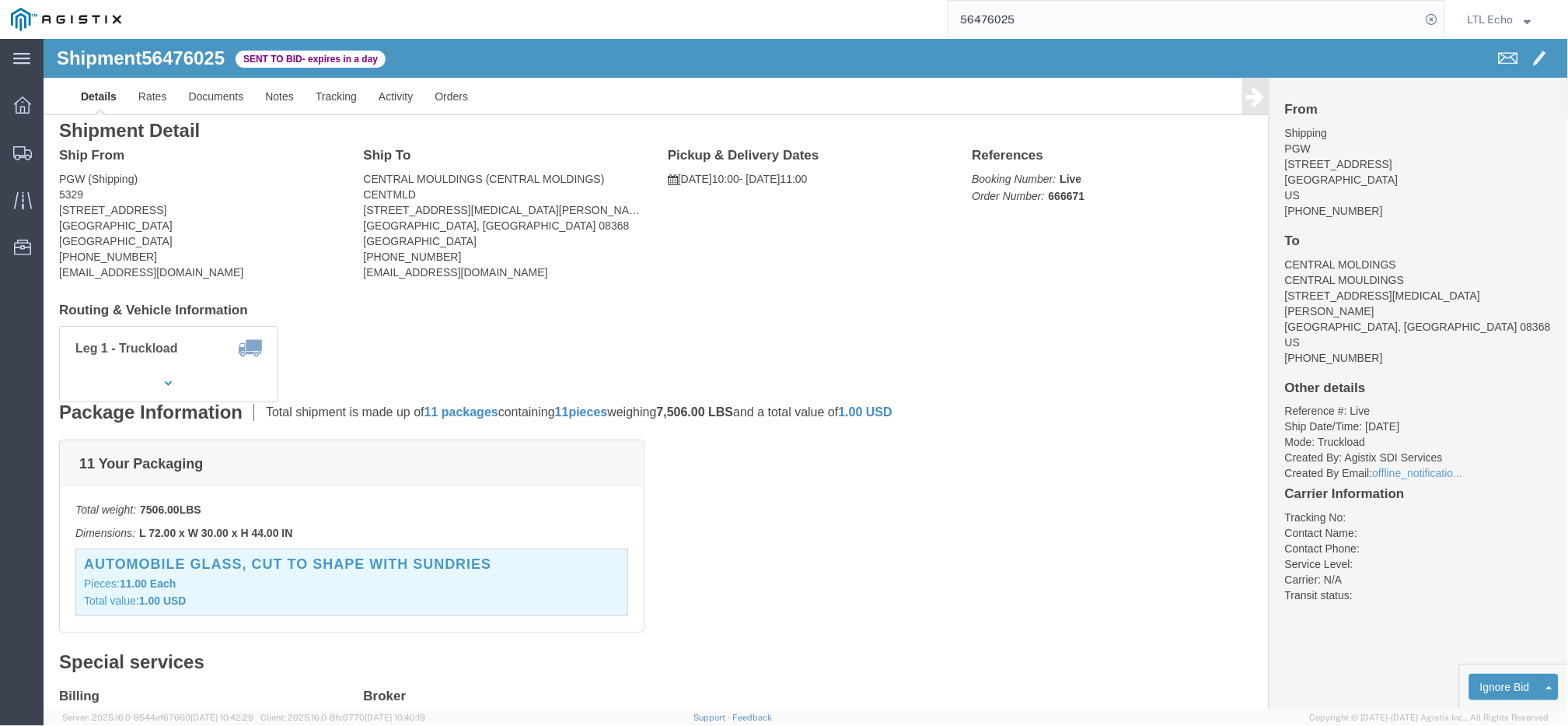
scroll to position [0, 0]
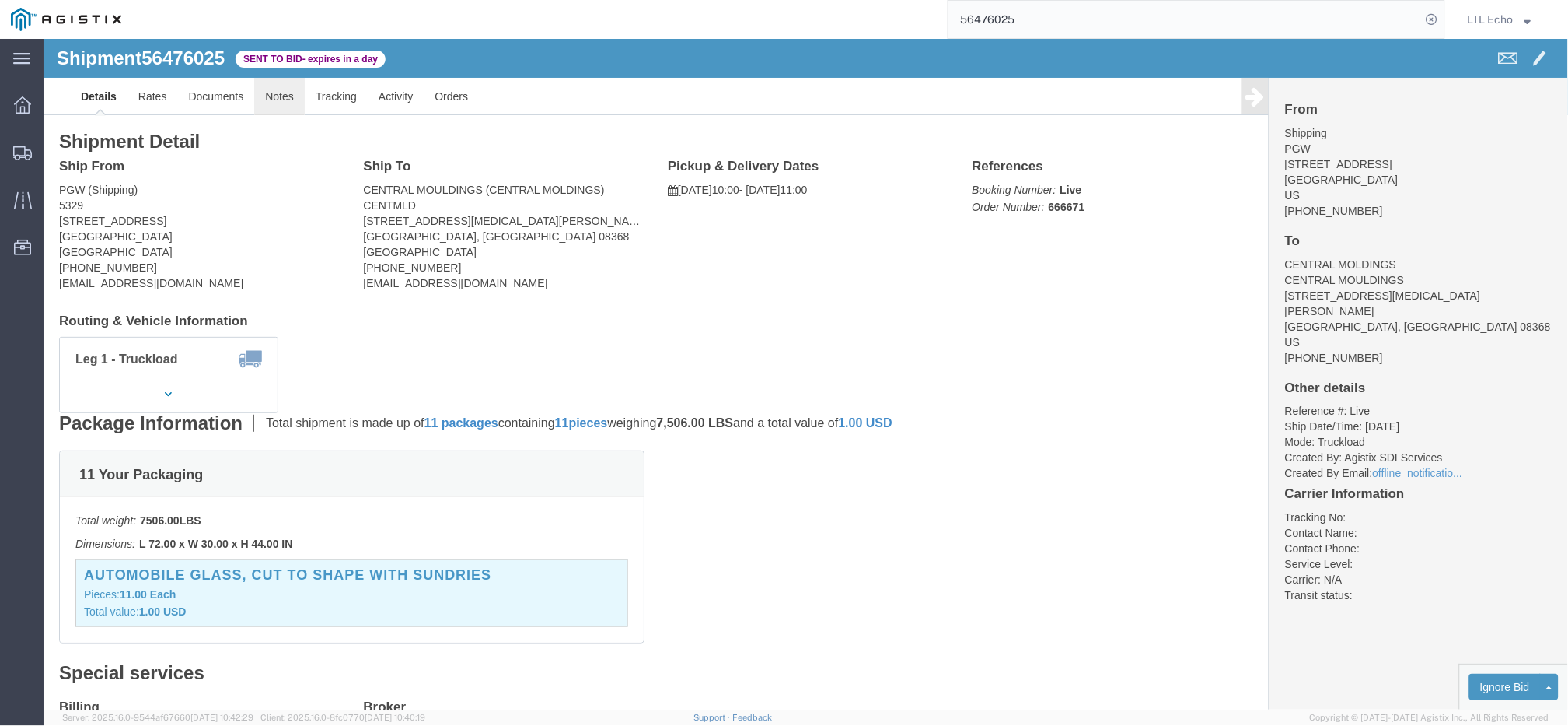
click link "Notes"
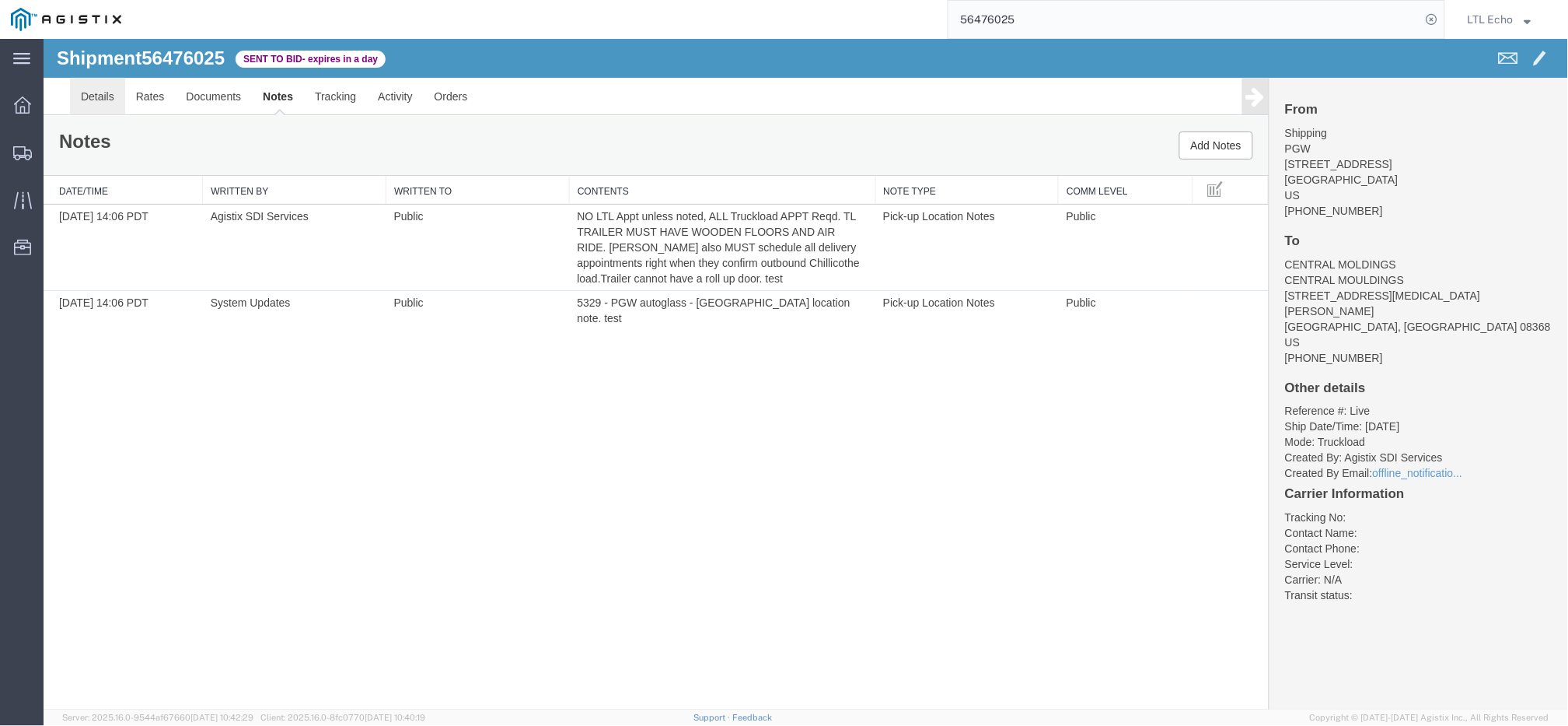
click at [115, 108] on link "Details" at bounding box center [96, 95] width 56 height 38
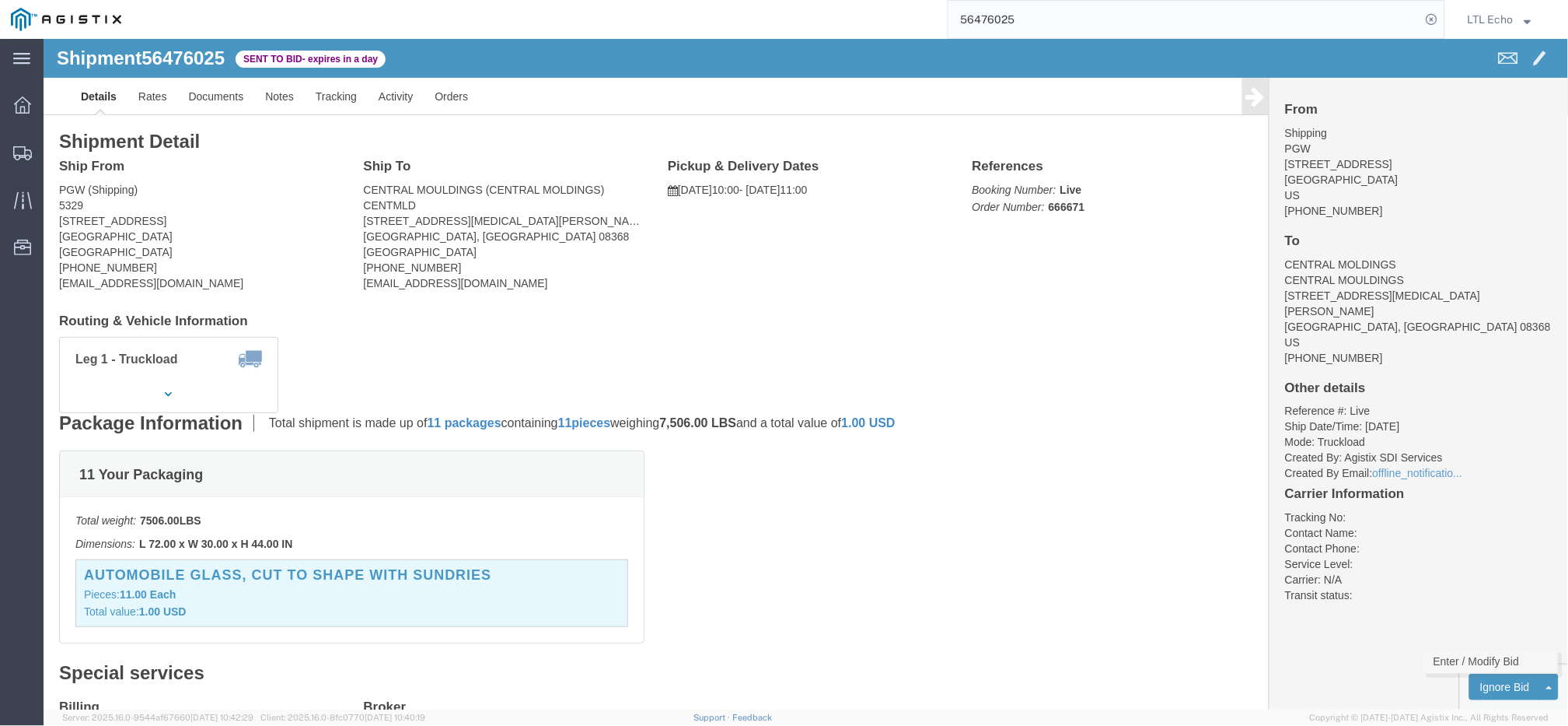
click link "Enter / Modify Bid"
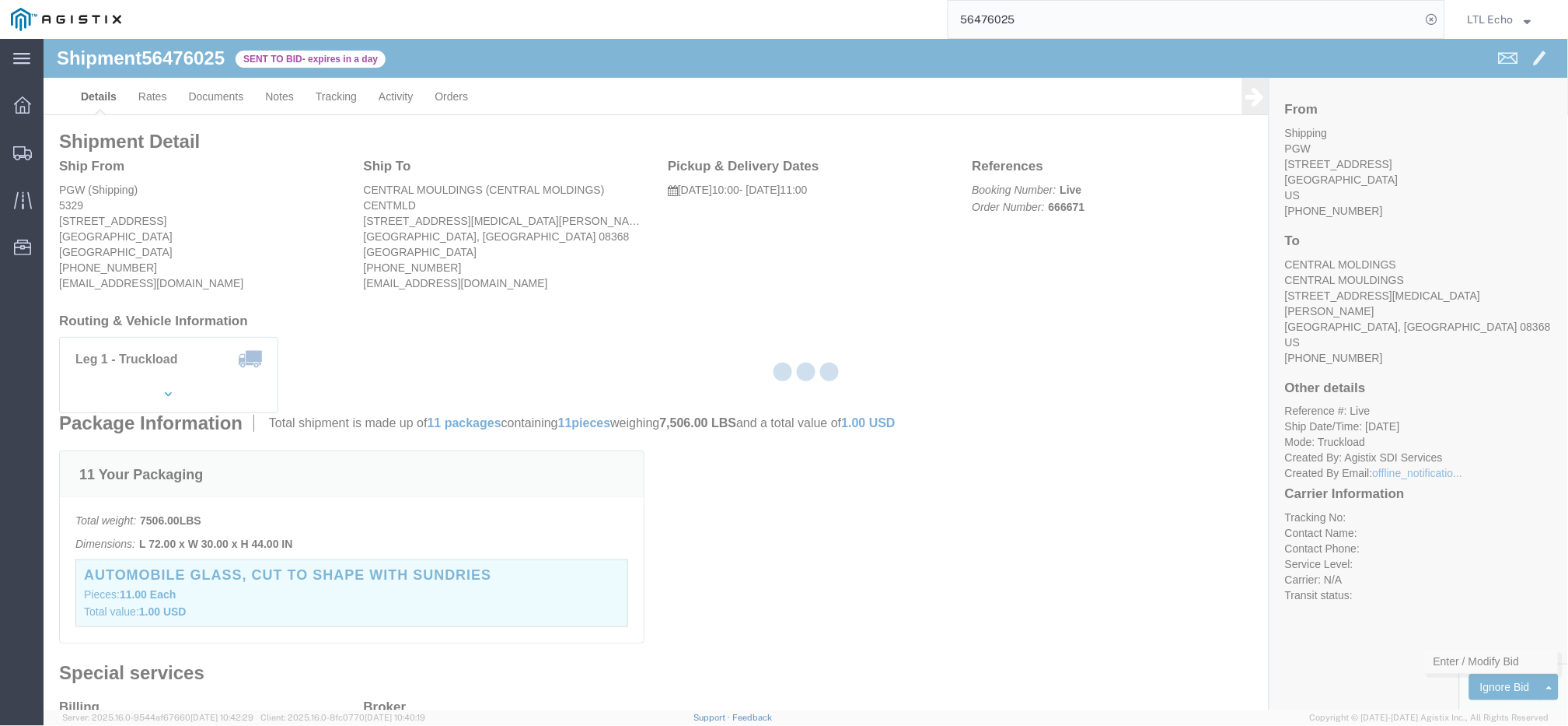
select select "4622"
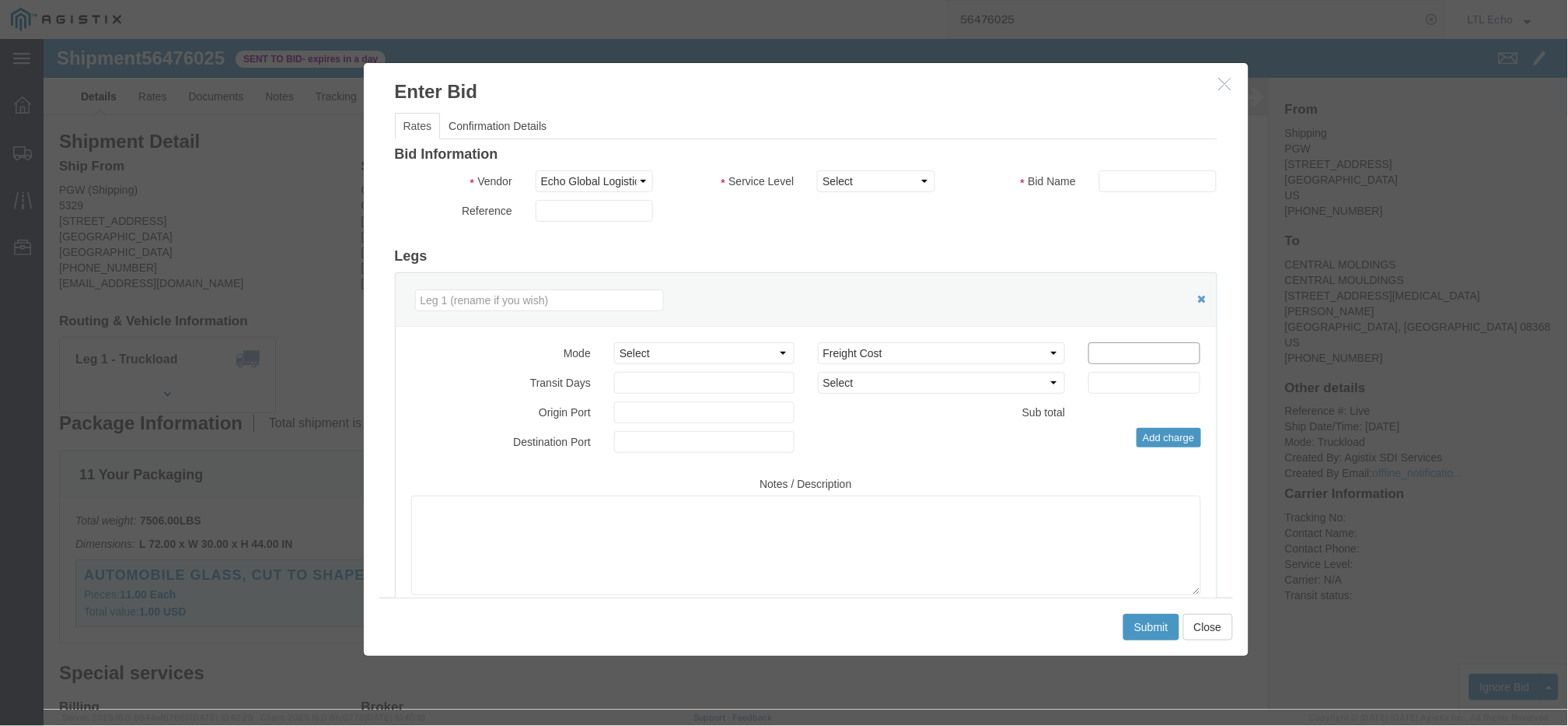
click input "number"
type input "1525"
click input "text"
type input "56476025"
click select "Select Guaranteed Next Day LTL Standard 3-5 Day Rail TL Standard 3 - 5 Day"
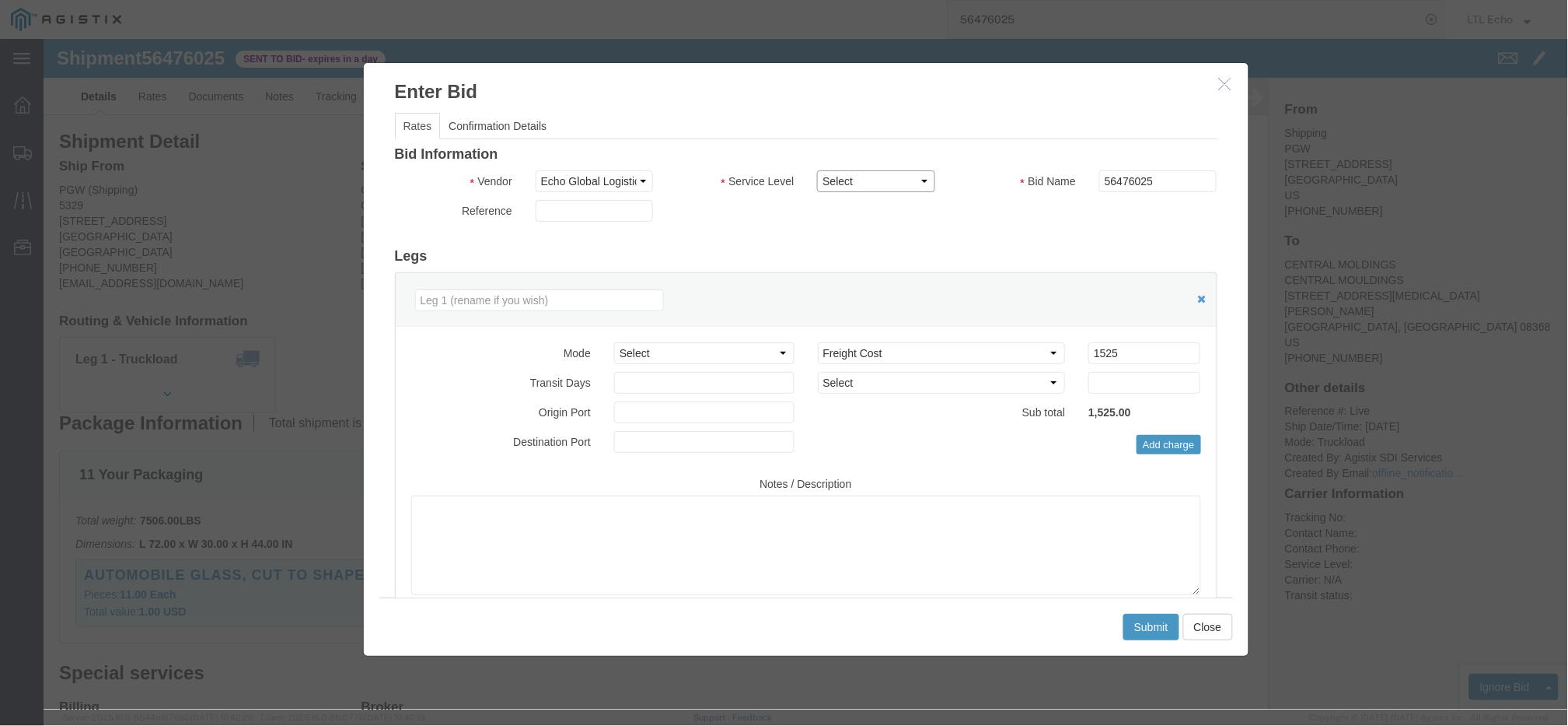
select select "13989"
click select "Select Guaranteed Next Day LTL Standard 3-5 Day Rail TL Standard 3 - 5 Day"
click div
click button "Submit"
